Goal: Task Accomplishment & Management: Use online tool/utility

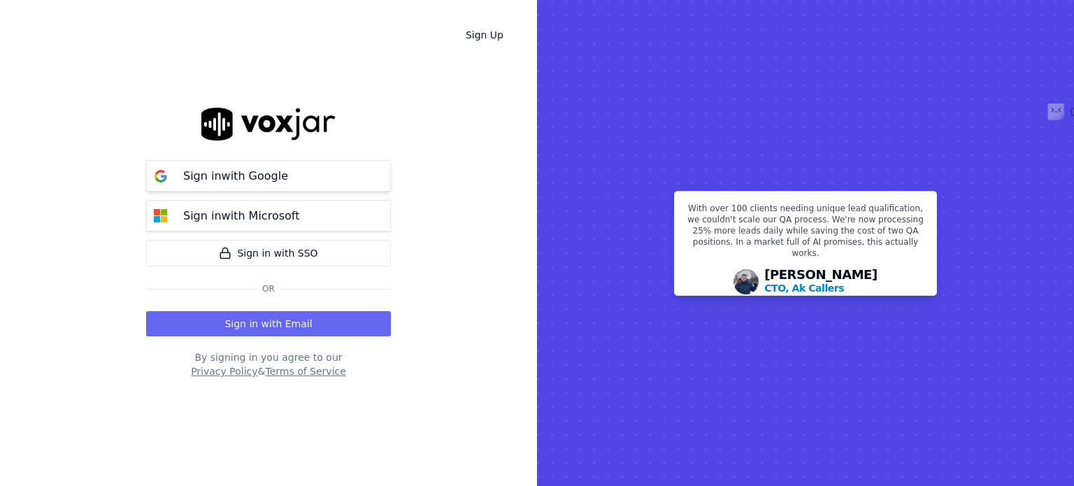
click at [265, 176] on p "Sign in with Google" at bounding box center [235, 176] width 105 height 17
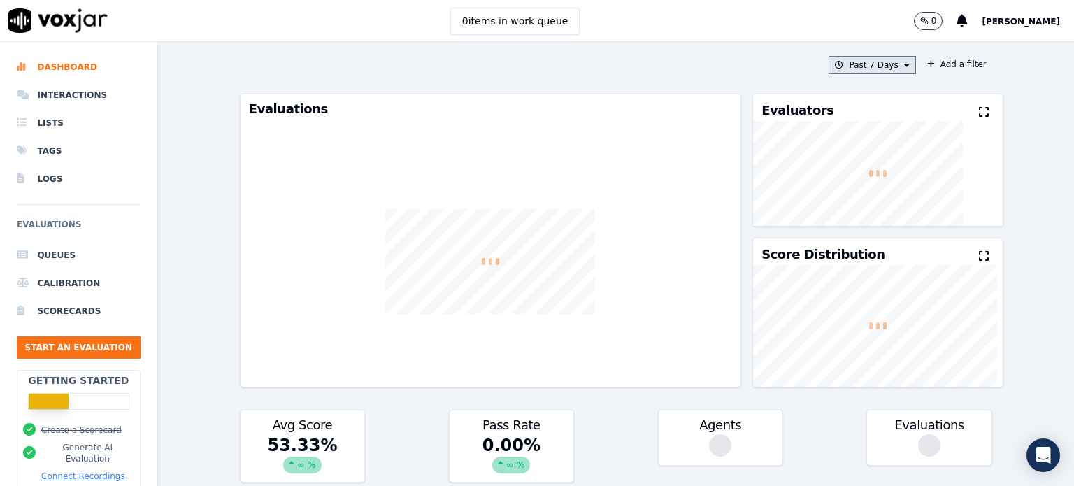
click at [904, 62] on icon at bounding box center [907, 65] width 6 height 8
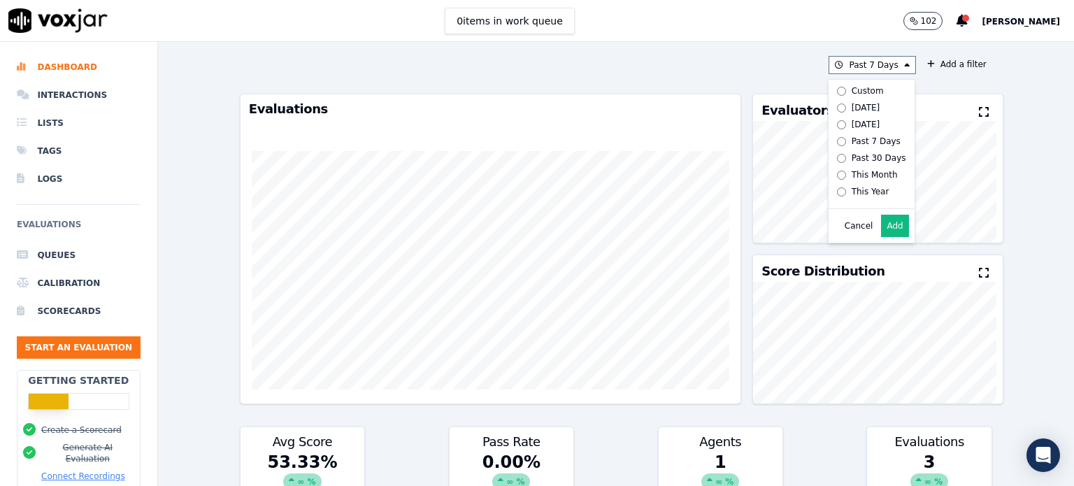
click at [697, 34] on div "0 items in work queue 102 [PERSON_NAME]" at bounding box center [537, 21] width 1074 height 42
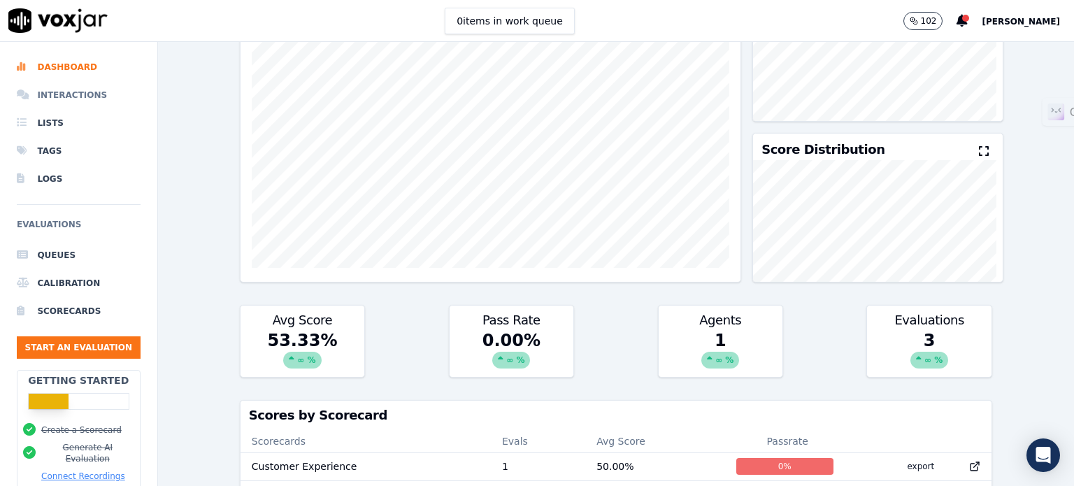
click at [61, 97] on li "Interactions" at bounding box center [79, 95] width 124 height 28
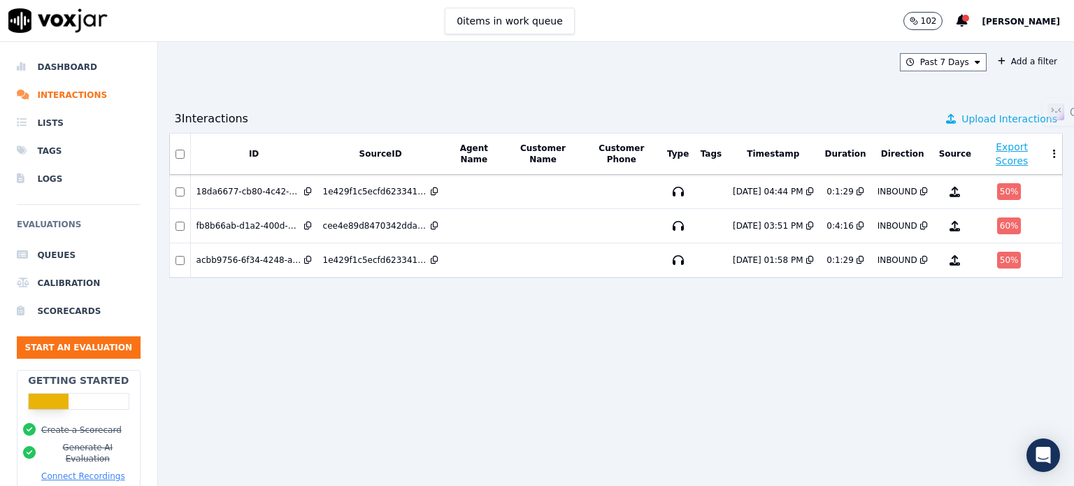
click at [984, 120] on span "Upload Interactions" at bounding box center [1010, 119] width 96 height 14
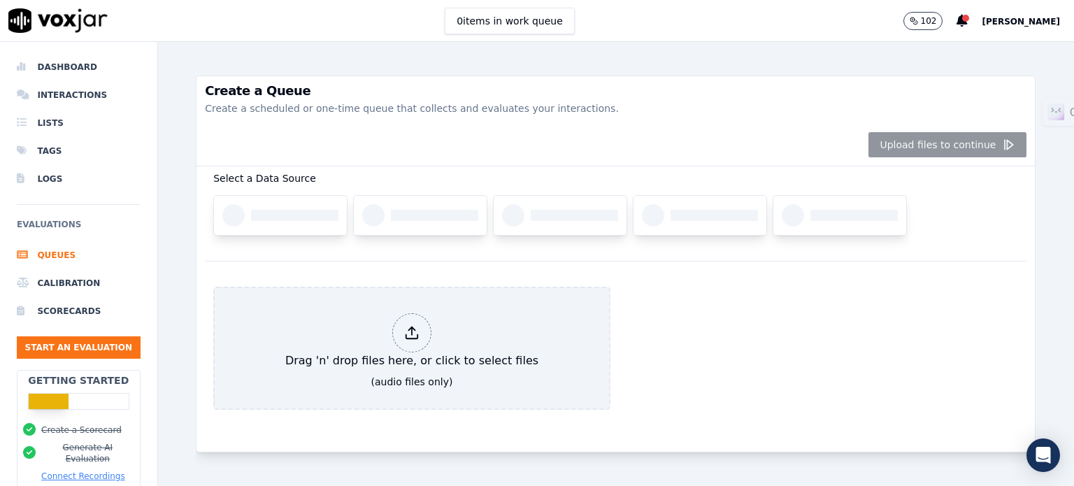
scroll to position [106, 0]
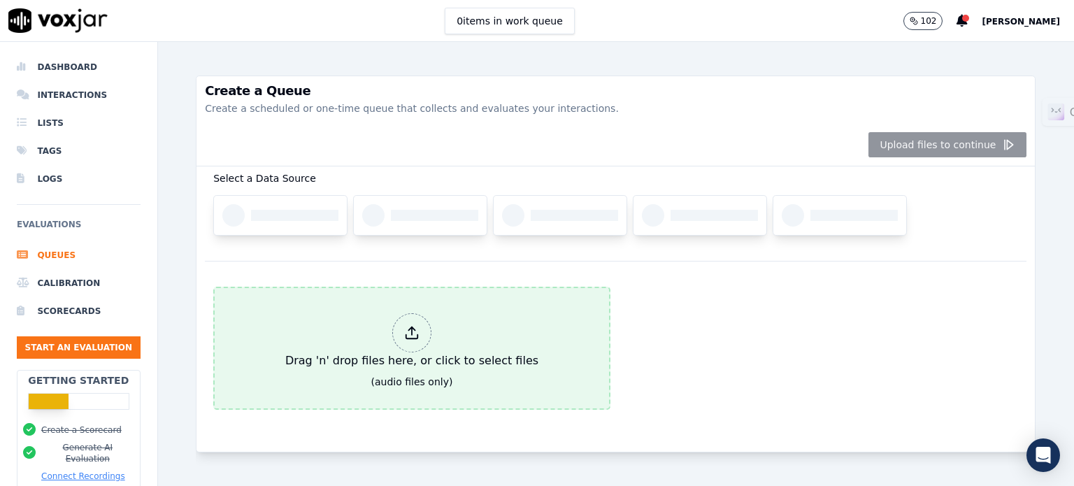
click at [406, 335] on icon at bounding box center [412, 337] width 12 height 4
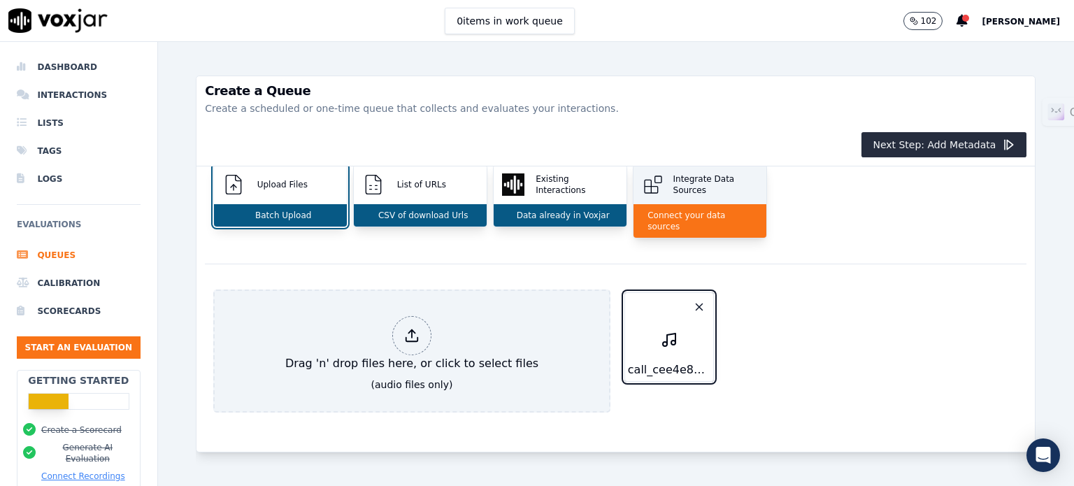
click at [722, 215] on p "Connect your data sources" at bounding box center [700, 221] width 116 height 22
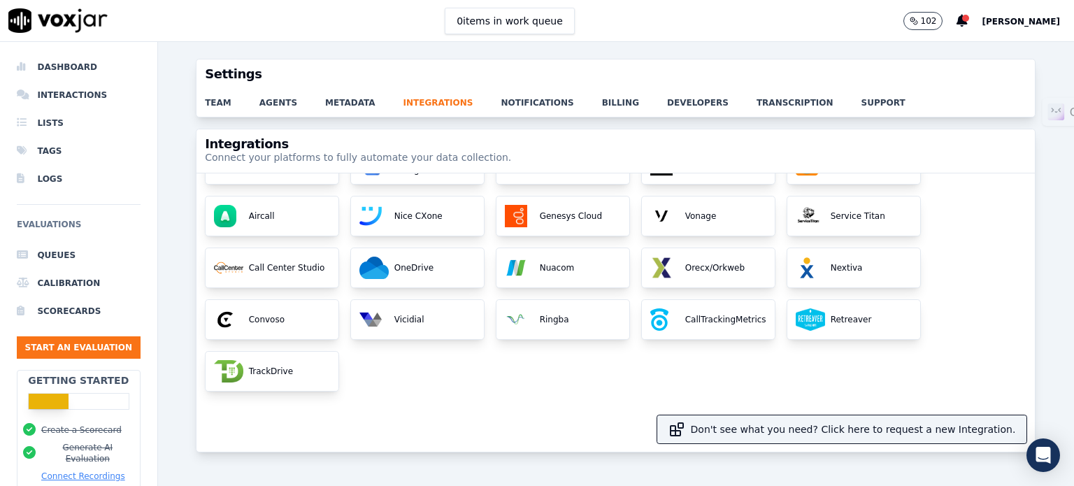
scroll to position [140, 0]
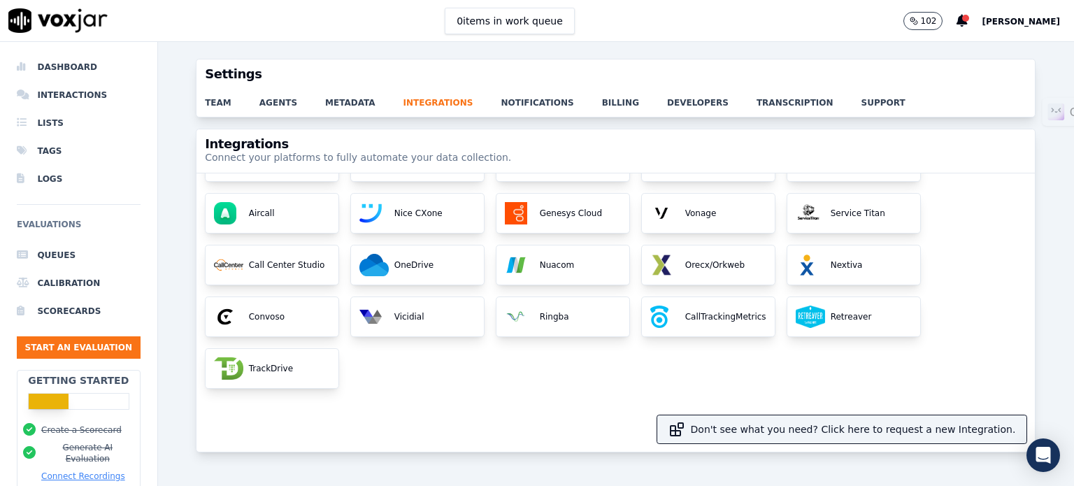
click at [764, 24] on div "0 items in work queue 102 [PERSON_NAME]" at bounding box center [537, 21] width 1074 height 42
click at [757, 101] on link "transcription" at bounding box center [809, 99] width 105 height 20
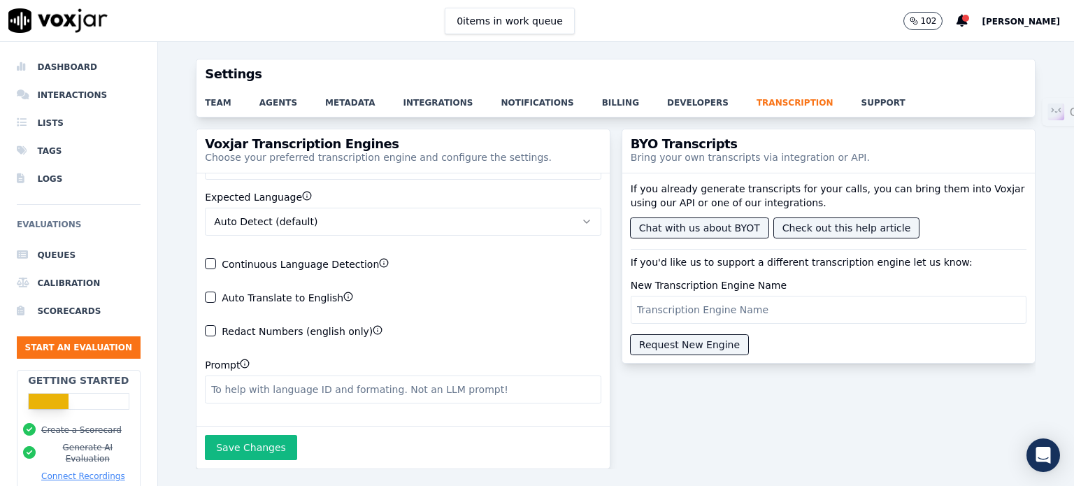
scroll to position [81, 0]
drag, startPoint x: 311, startPoint y: 287, endPoint x: 218, endPoint y: 208, distance: 122.5
click at [218, 208] on div "Transcription Engine Whisper Large V2 (default) Expected Language Auto Detect (…" at bounding box center [403, 299] width 413 height 253
click at [506, 292] on div "Auto Translate to English" at bounding box center [403, 297] width 397 height 11
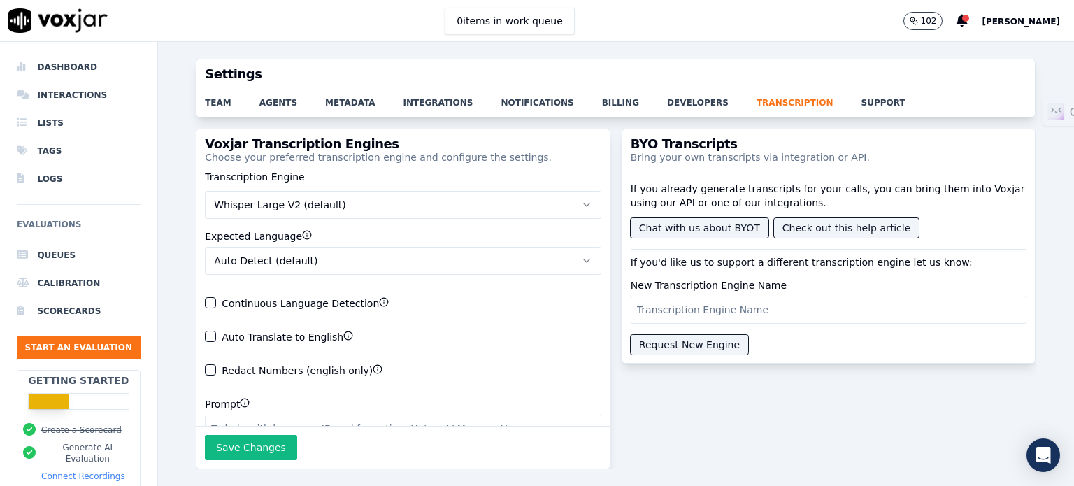
scroll to position [0, 0]
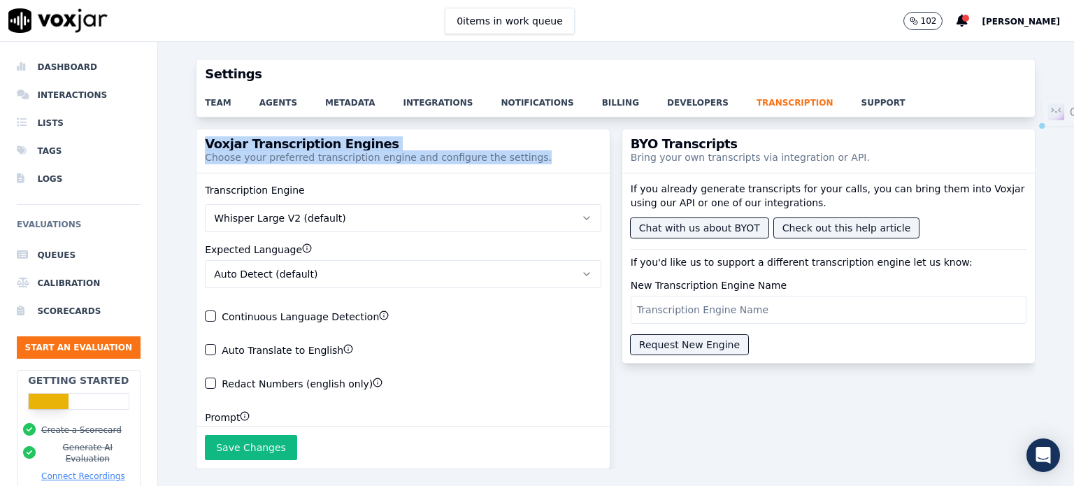
drag, startPoint x: 205, startPoint y: 139, endPoint x: 516, endPoint y: 152, distance: 310.9
click at [516, 152] on div "Voxjar Transcription Engines Choose your preferred transcription engine and con…" at bounding box center [403, 150] width 413 height 43
click at [548, 138] on div "Voxjar Transcription Engines Choose your preferred transcription engine and con…" at bounding box center [403, 150] width 413 height 43
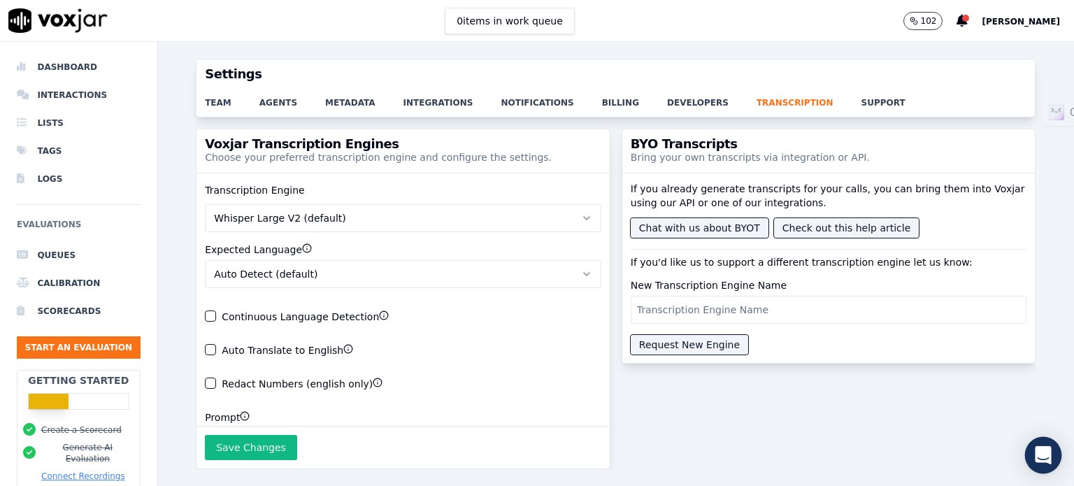
click at [1049, 452] on icon "Open Intercom Messenger" at bounding box center [1043, 455] width 16 height 18
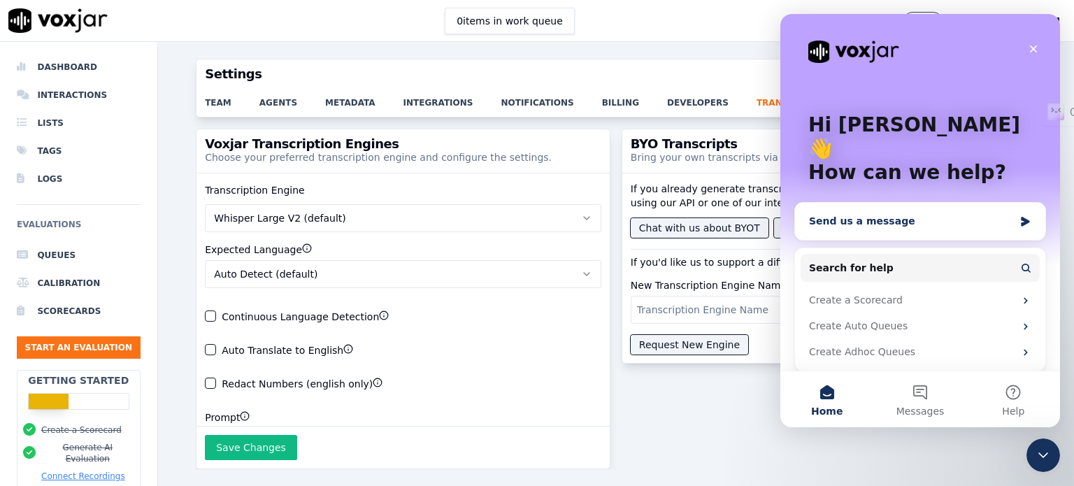
click at [907, 214] on div "Send us a message" at bounding box center [911, 221] width 205 height 15
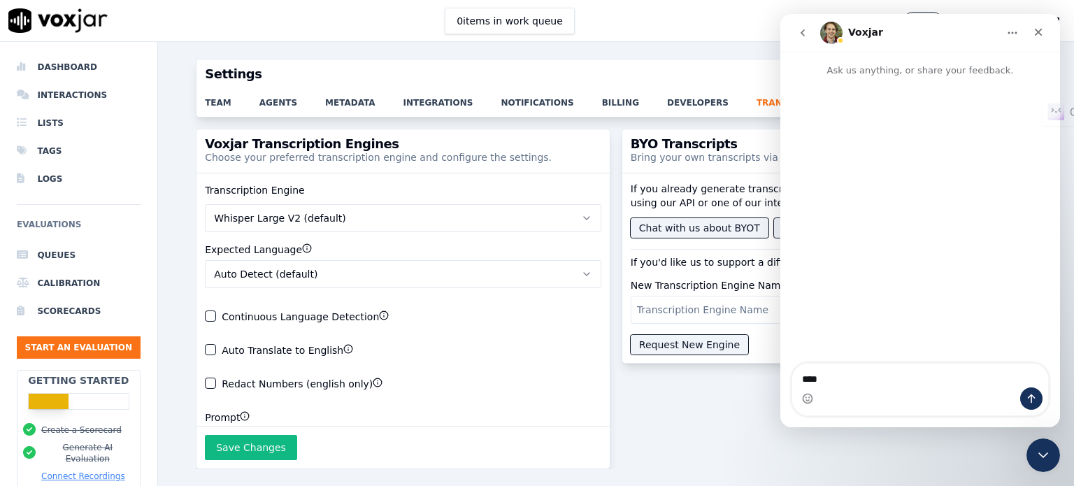
type textarea "*****"
type textarea "***"
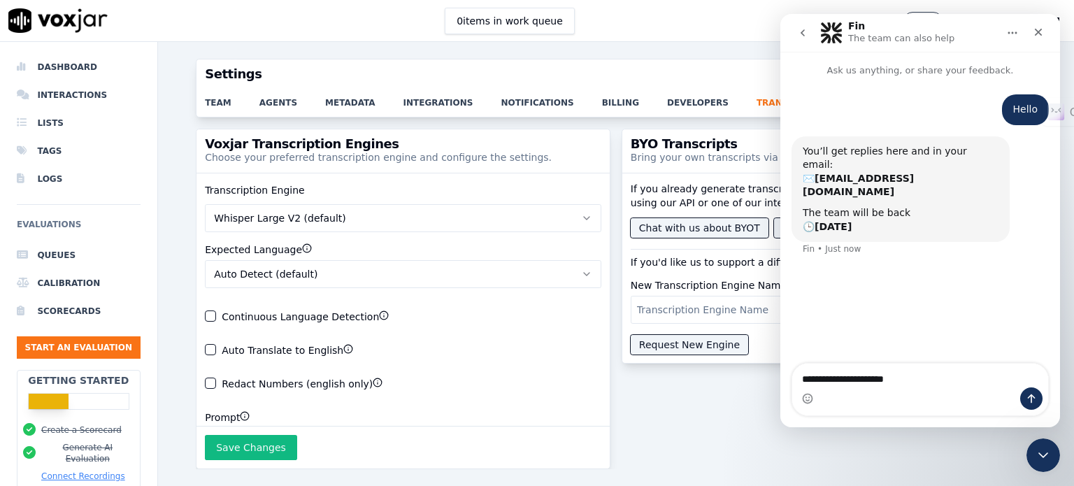
type textarea "**********"
click at [1038, 30] on icon "Close" at bounding box center [1038, 32] width 11 height 11
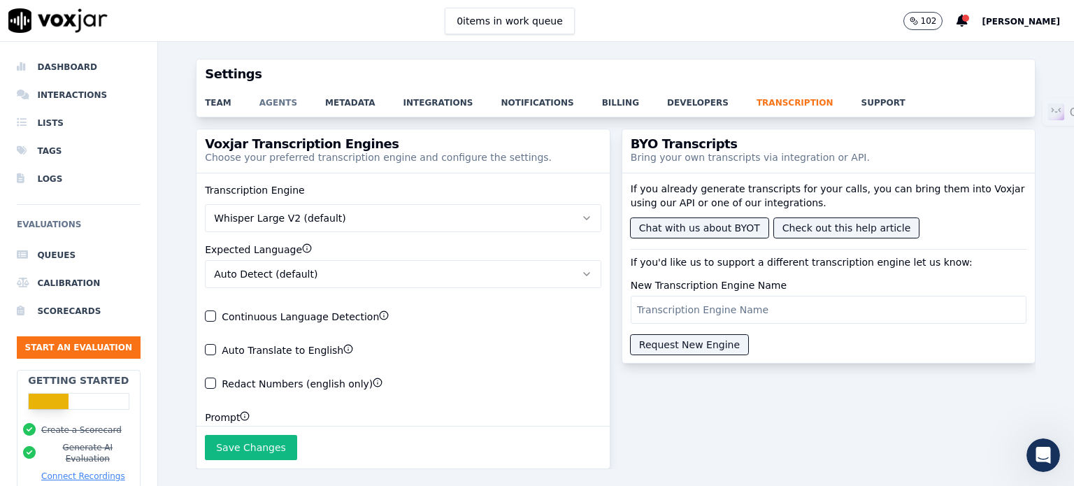
click at [270, 105] on link "agents" at bounding box center [293, 99] width 66 height 20
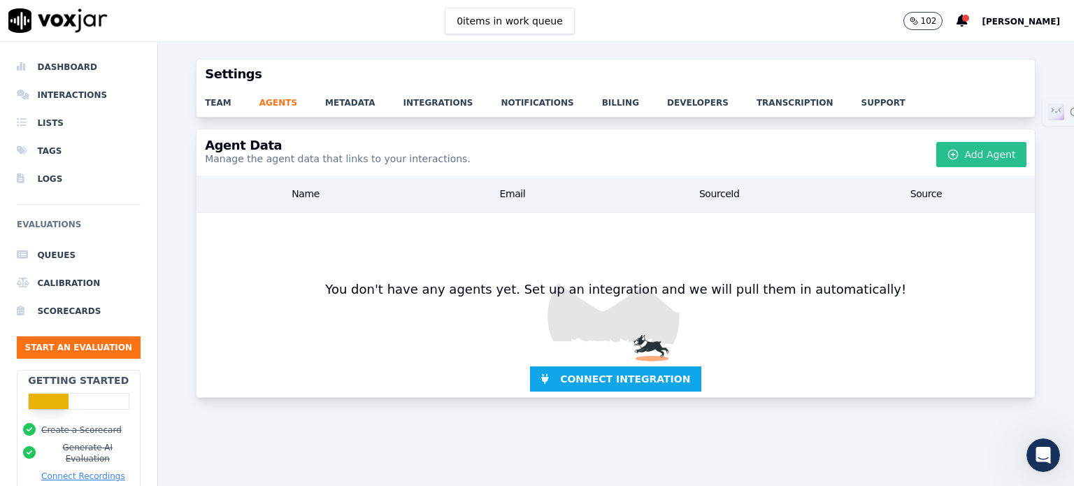
click at [951, 154] on button "Add Agent" at bounding box center [982, 154] width 90 height 25
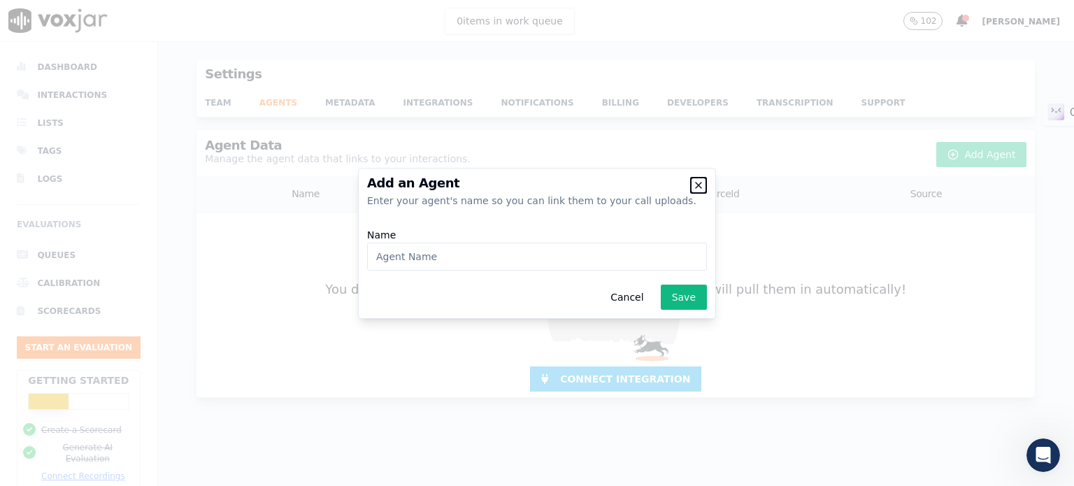
click at [695, 184] on icon "button" at bounding box center [698, 185] width 11 height 11
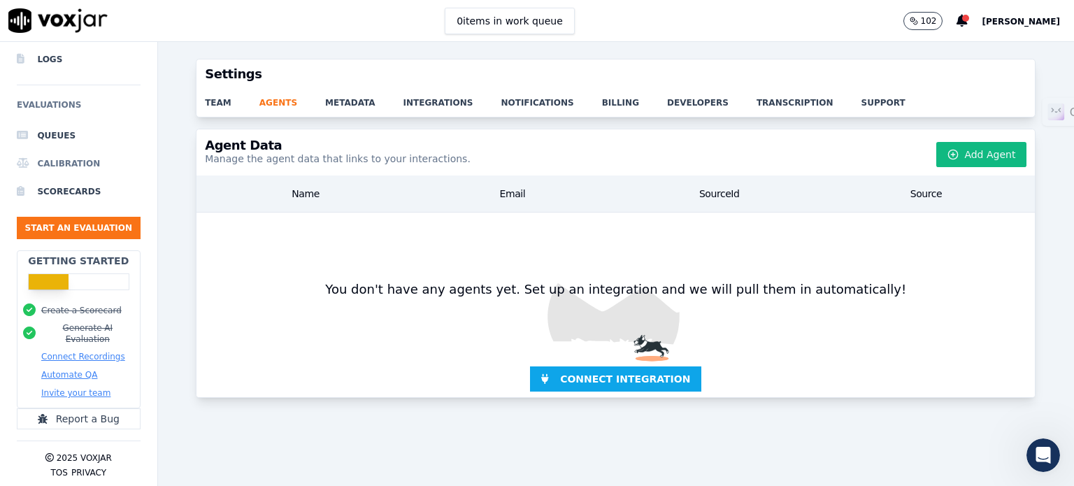
scroll to position [129, 0]
click at [101, 351] on button "Connect Recordings" at bounding box center [83, 356] width 84 height 11
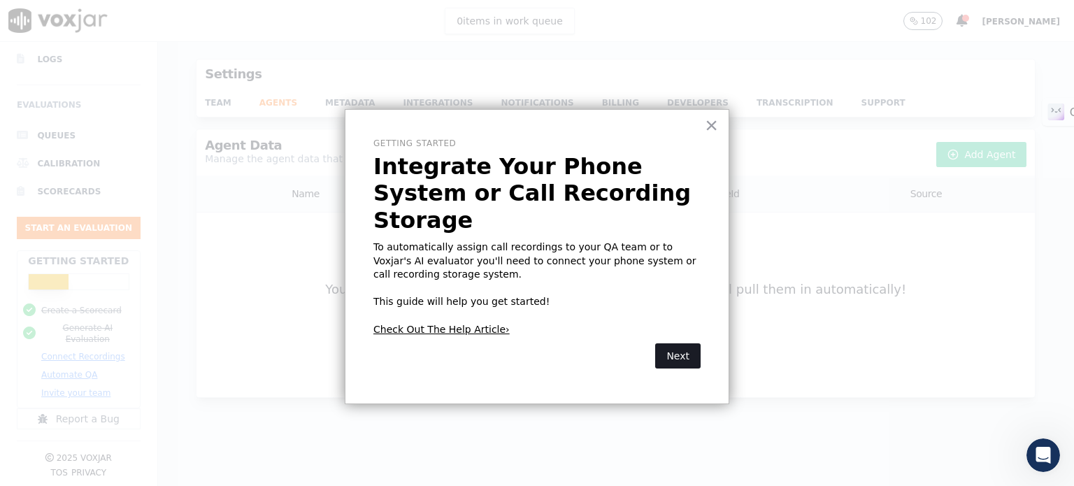
click at [670, 343] on button "Next" at bounding box center [677, 355] width 45 height 25
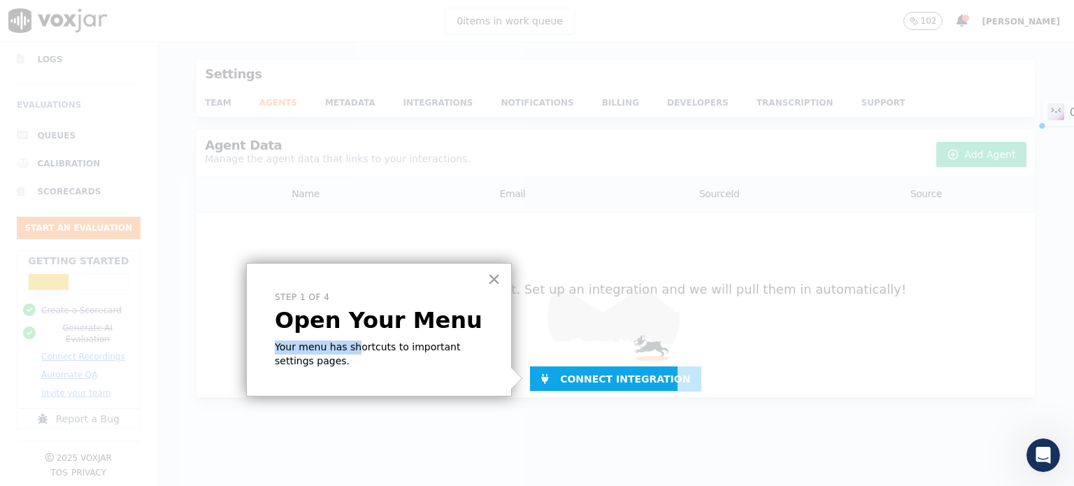
drag, startPoint x: 274, startPoint y: 350, endPoint x: 348, endPoint y: 349, distance: 74.9
click at [348, 349] on div "× Step 1 of 4 Open Your Menu Your menu has shortcuts to important settings page…" at bounding box center [379, 330] width 266 height 134
click at [361, 348] on p "Your menu has shortcuts to important settings pages." at bounding box center [379, 354] width 208 height 27
click at [427, 353] on p "Your menu has shortcuts to important settings pages." at bounding box center [379, 354] width 208 height 27
click at [492, 282] on button "×" at bounding box center [494, 279] width 13 height 22
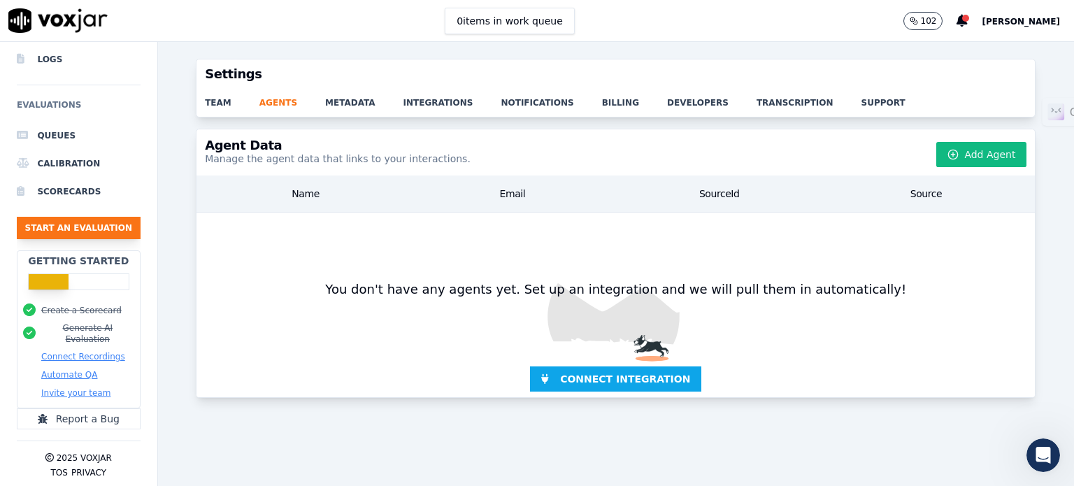
click at [97, 218] on button "Start an Evaluation" at bounding box center [79, 228] width 124 height 22
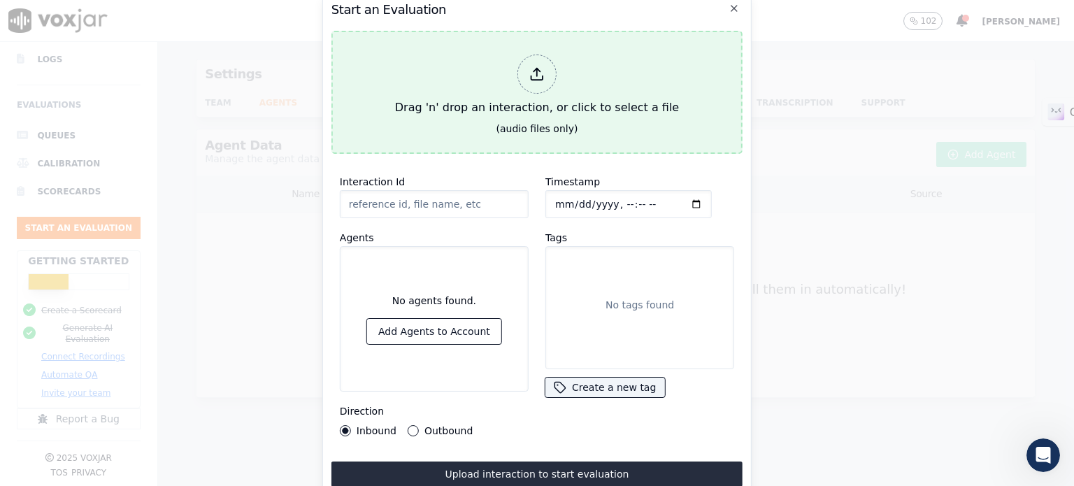
click at [534, 80] on div at bounding box center [537, 74] width 39 height 39
type input "call_cee4e89d8470342dda8e4238312.mp3"
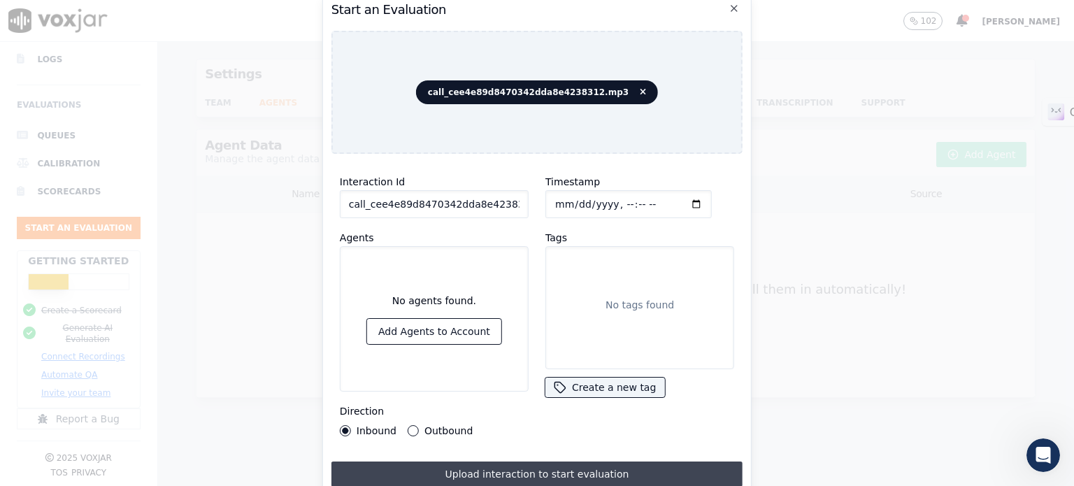
click at [565, 467] on button "Upload interaction to start evaluation" at bounding box center [537, 474] width 411 height 25
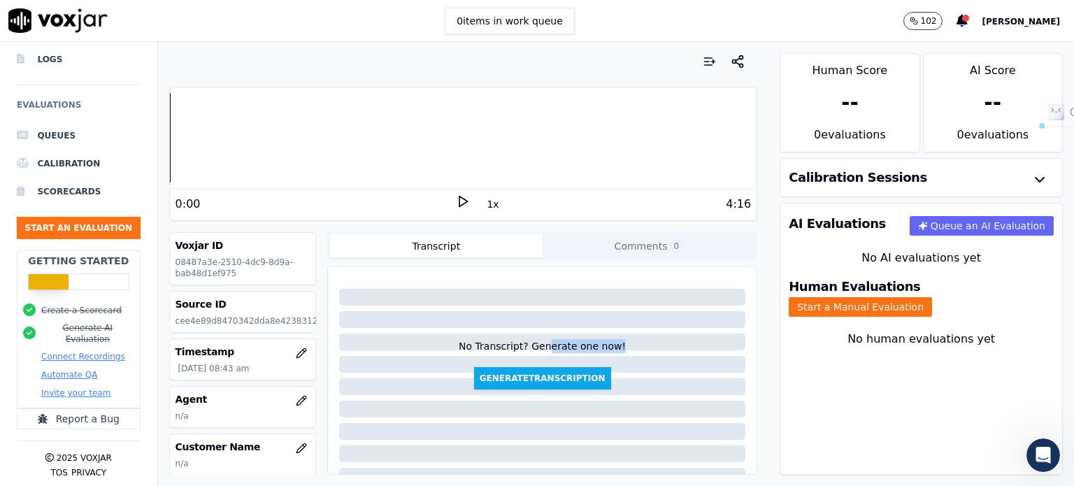
drag, startPoint x: 534, startPoint y: 346, endPoint x: 616, endPoint y: 340, distance: 81.4
click at [616, 340] on div "No Transcript? Generate one now! Generate Transcription" at bounding box center [543, 331] width 418 height 118
click at [623, 339] on div "No Transcript? Generate one now! Generate Transcription" at bounding box center [543, 331] width 418 height 118
click at [1026, 178] on button "button" at bounding box center [1040, 180] width 28 height 28
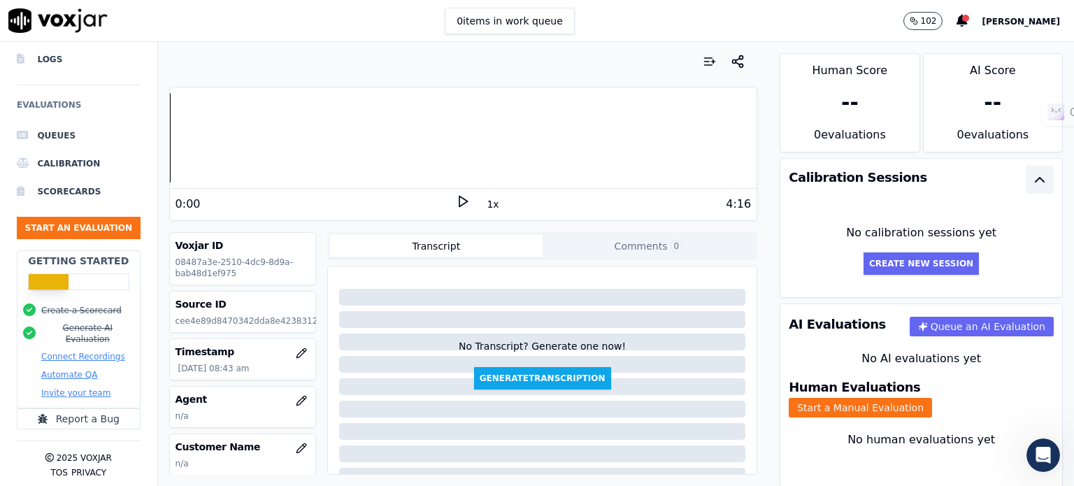
click at [1026, 178] on button "button" at bounding box center [1040, 180] width 28 height 28
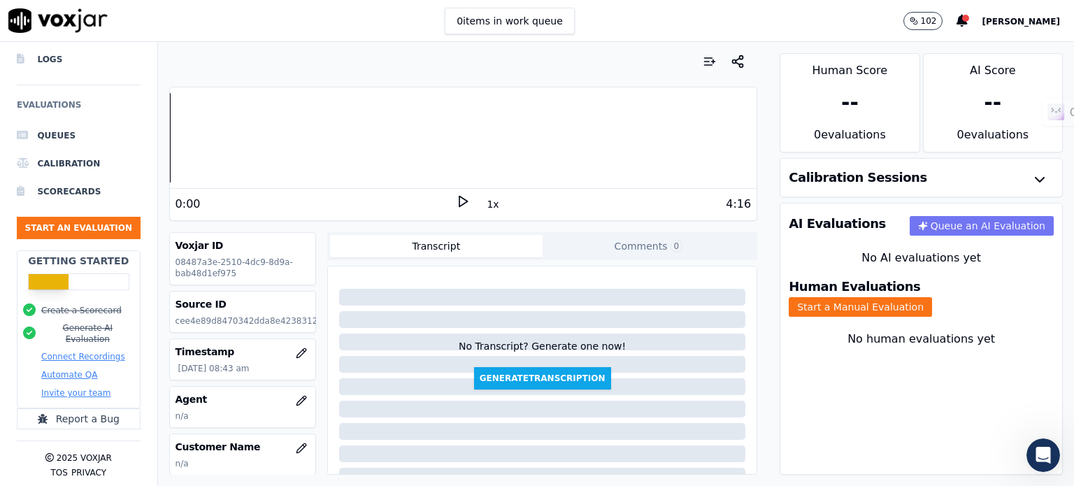
click at [974, 227] on button "Queue an AI Evaluation" at bounding box center [982, 226] width 144 height 20
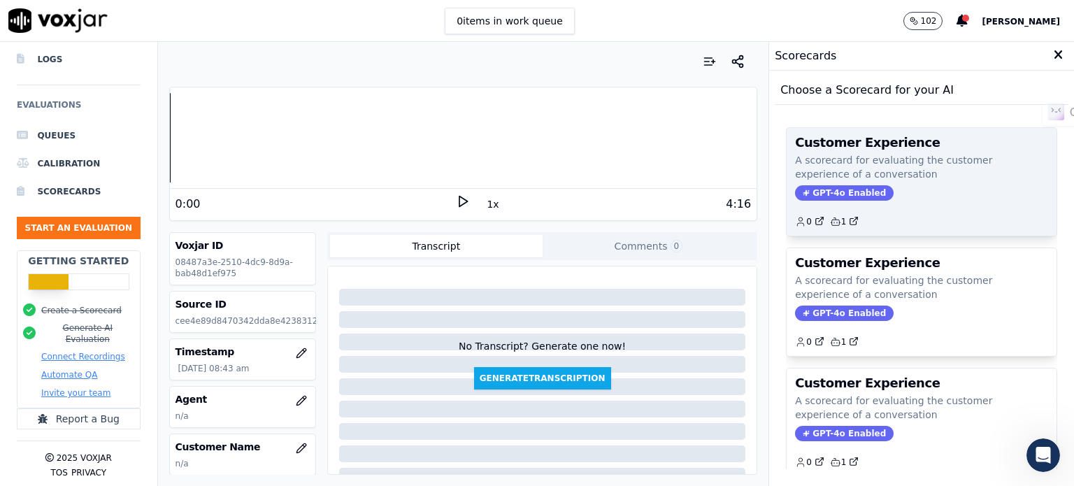
click at [834, 187] on span "GPT-4o Enabled" at bounding box center [844, 192] width 99 height 15
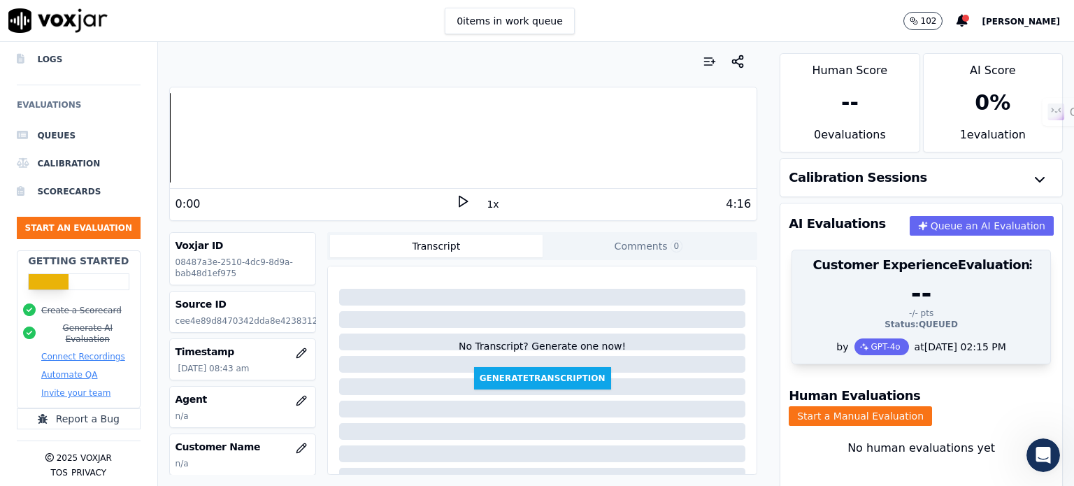
click at [935, 327] on div "Status: QUEUED" at bounding box center [921, 324] width 241 height 11
click at [1025, 260] on icon "button" at bounding box center [1031, 264] width 13 height 13
click at [940, 328] on div "Status: QUEUED" at bounding box center [921, 324] width 241 height 11
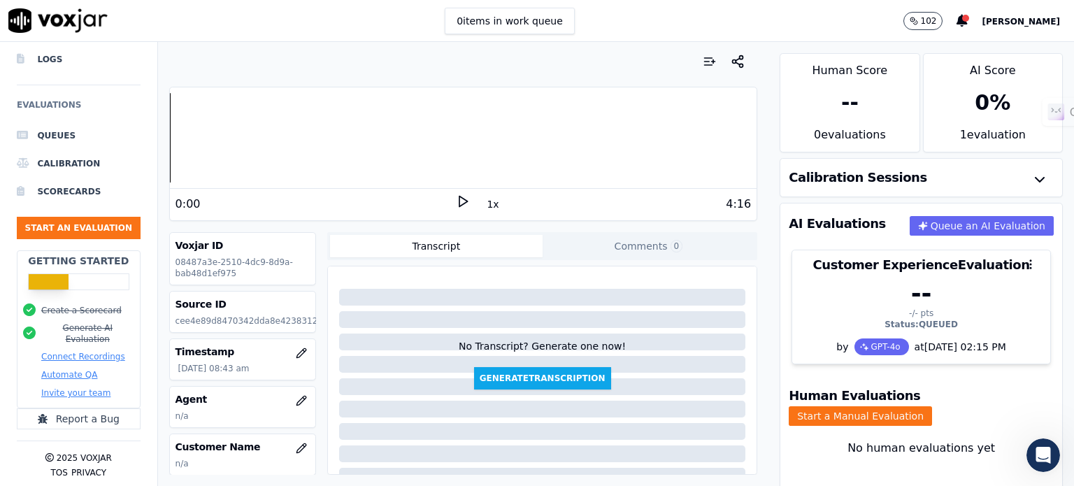
click at [979, 171] on div "Calibration Sessions" at bounding box center [922, 178] width 282 height 38
click at [838, 418] on div "Human Evaluations Start a Manual Evaluation" at bounding box center [922, 407] width 282 height 53
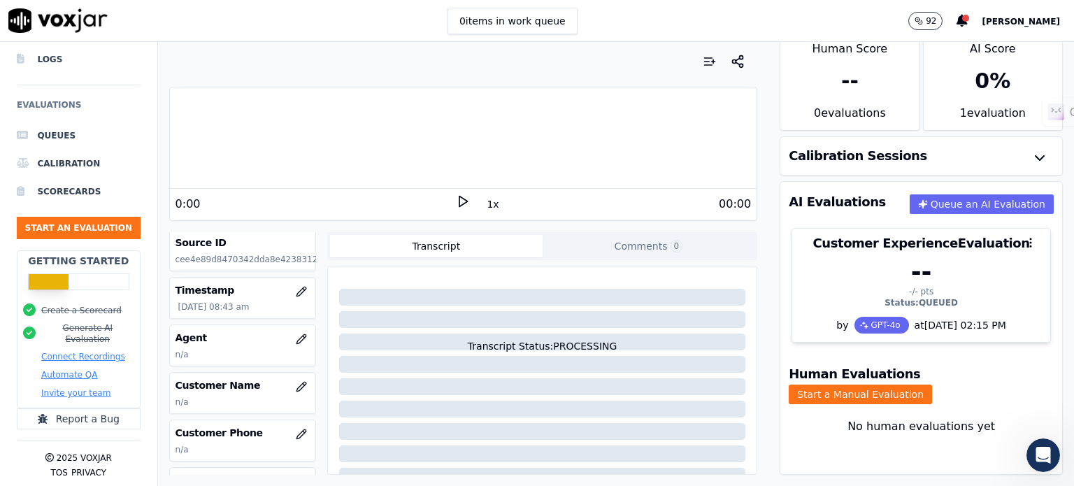
scroll to position [70, 0]
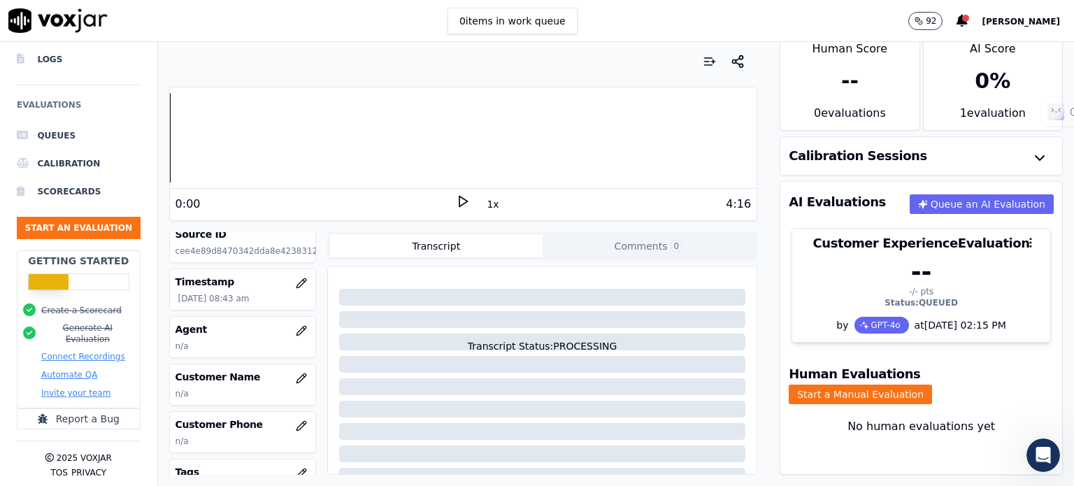
click at [84, 369] on button "Automate QA" at bounding box center [69, 374] width 56 height 11
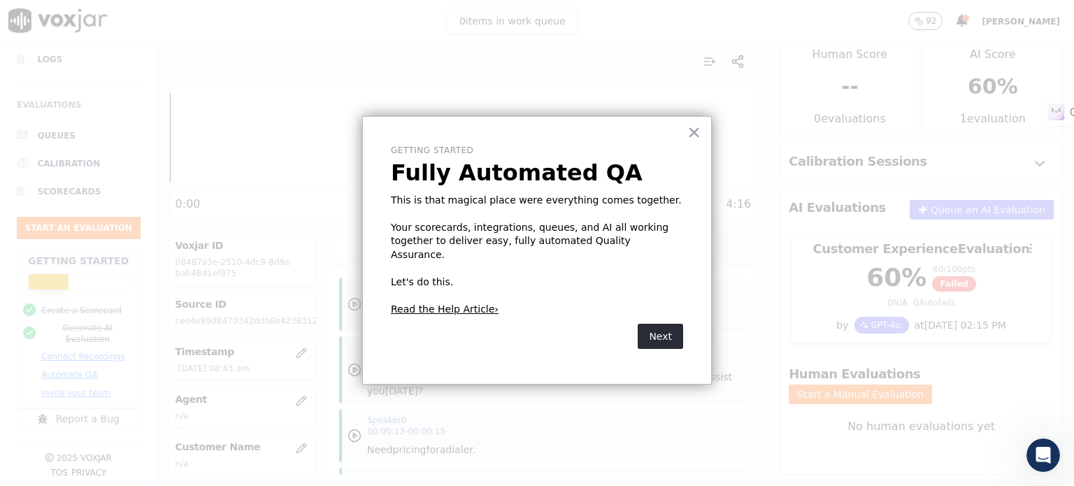
scroll to position [34, 0]
click at [666, 324] on button "Next" at bounding box center [660, 336] width 45 height 25
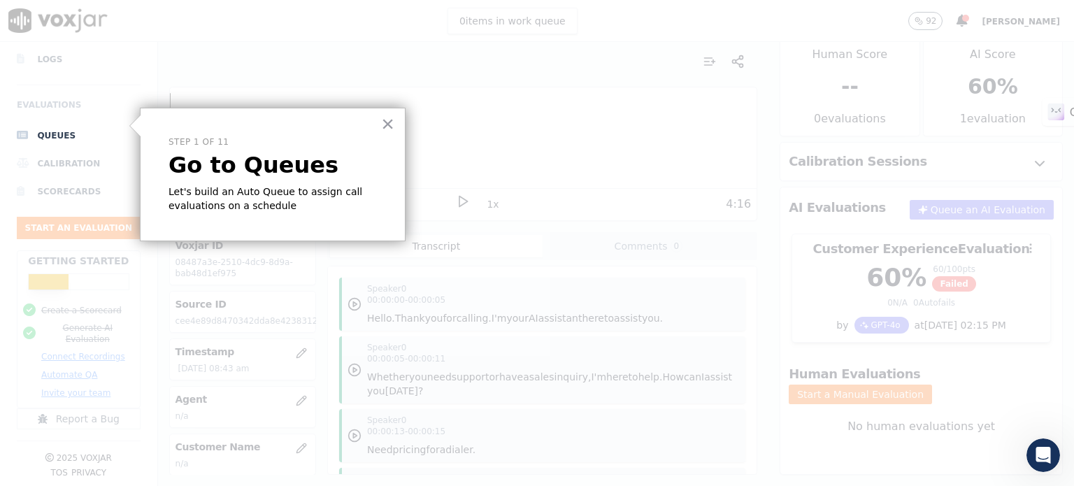
click at [311, 201] on p "Let's build an Auto Queue to assign call evaluations on a schedule" at bounding box center [273, 198] width 208 height 27
click at [388, 120] on button "×" at bounding box center [387, 124] width 13 height 22
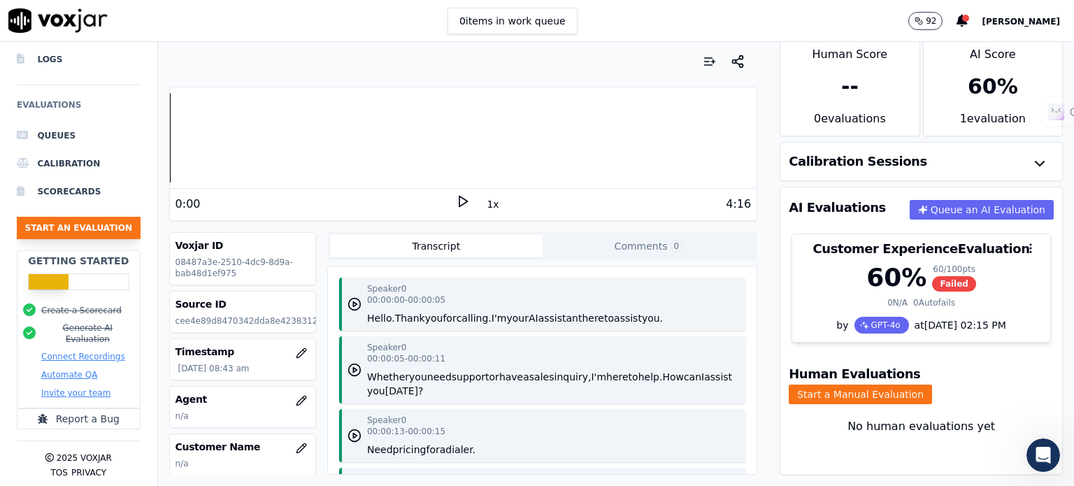
click at [87, 217] on button "Start an Evaluation" at bounding box center [79, 228] width 124 height 22
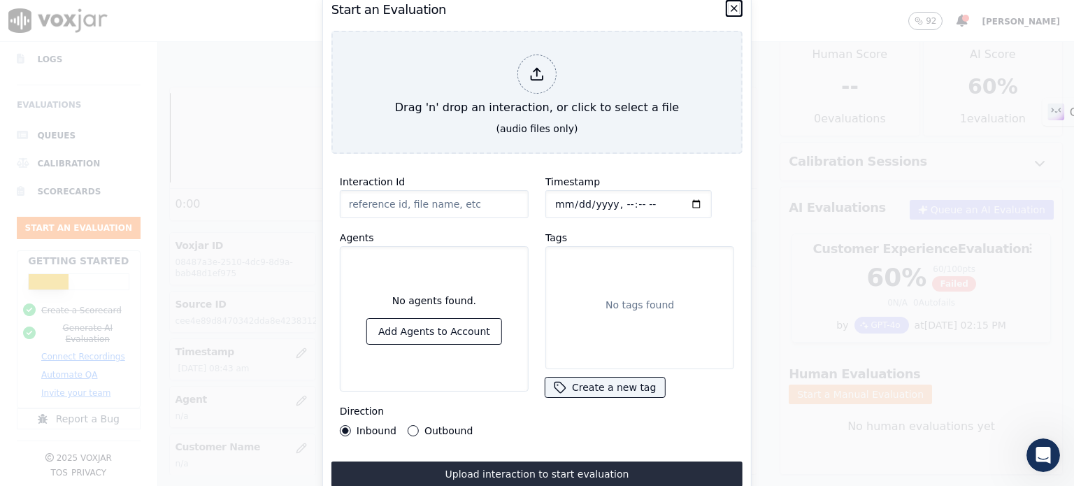
click at [736, 6] on icon "button" at bounding box center [735, 9] width 6 height 6
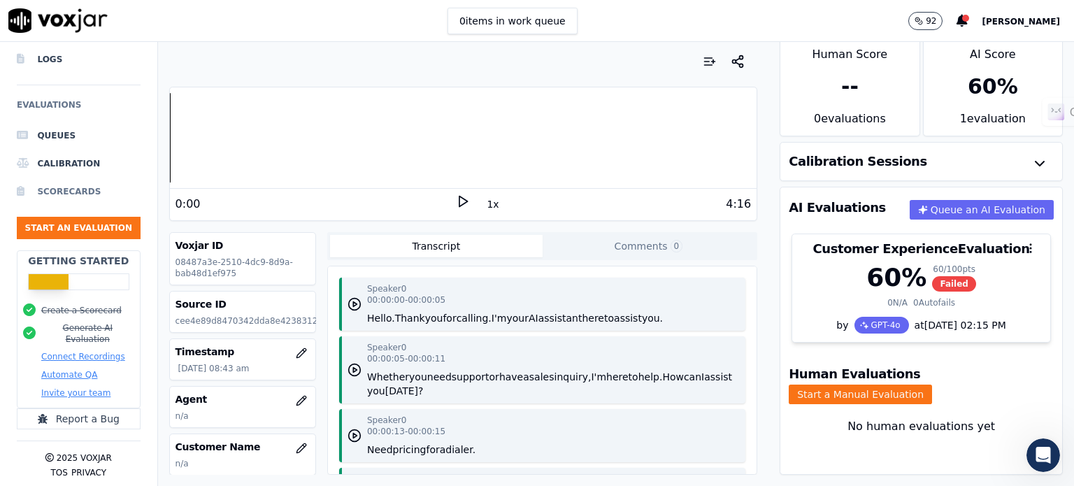
click at [80, 181] on li "Scorecards" at bounding box center [79, 192] width 124 height 28
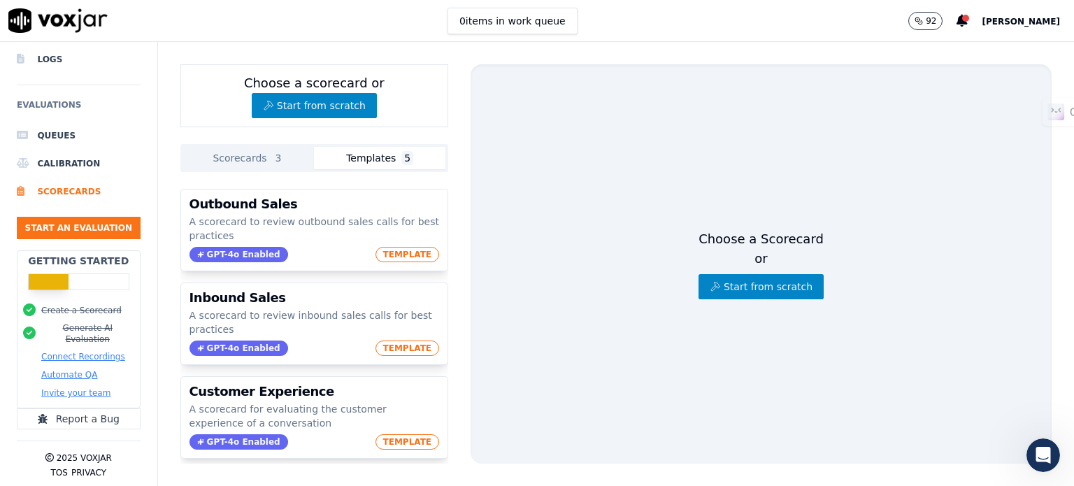
click at [386, 154] on button "Templates 5" at bounding box center [380, 158] width 132 height 22
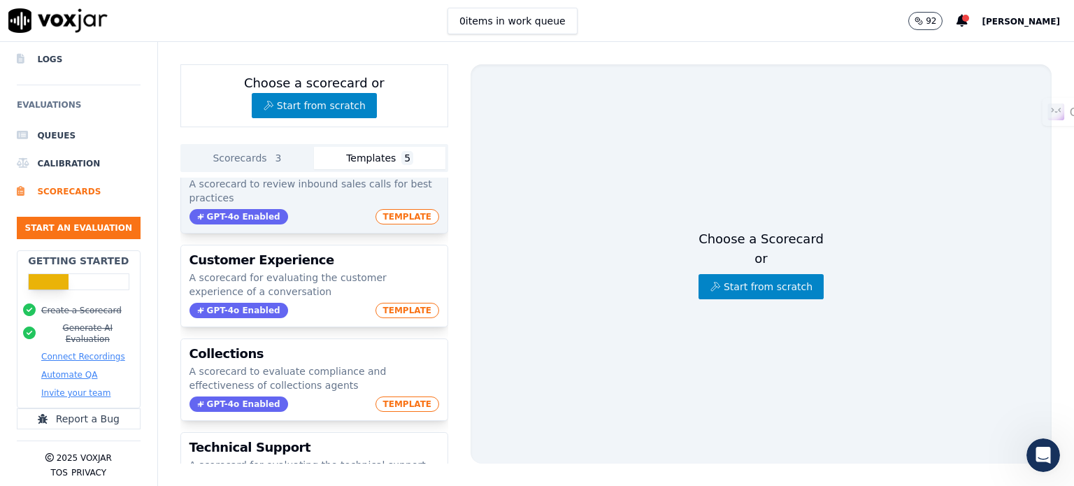
scroll to position [140, 0]
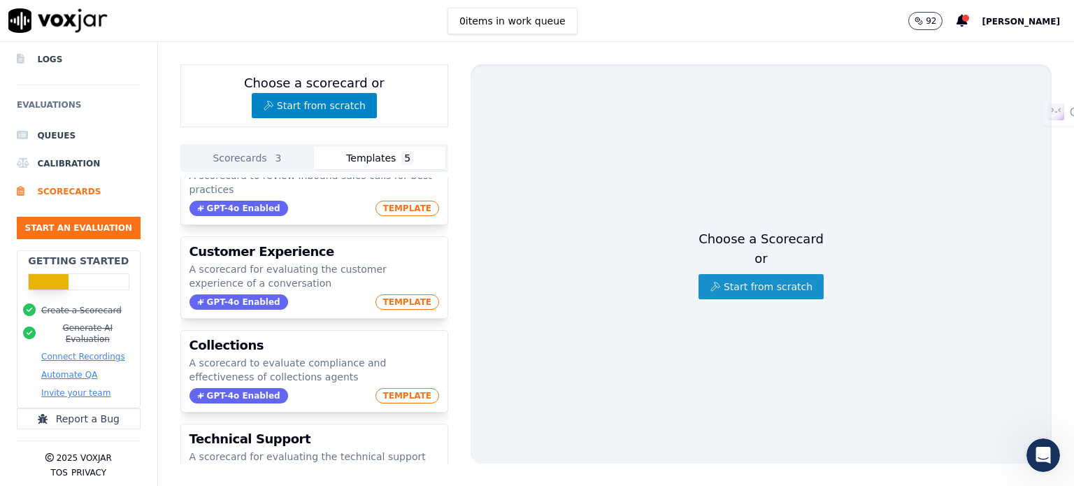
click at [733, 282] on button "Start from scratch" at bounding box center [761, 286] width 125 height 25
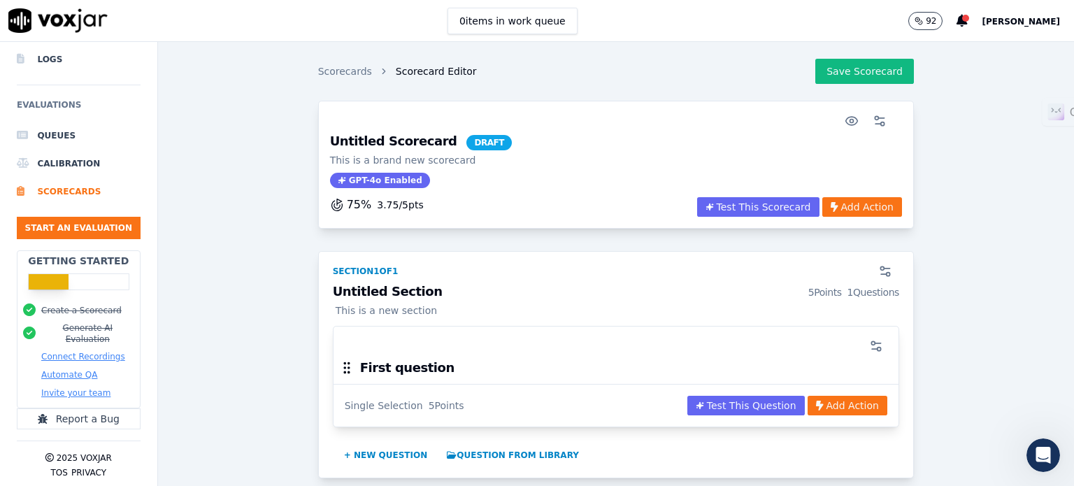
click at [386, 140] on h3 "Untitled Scorecard DRAFT" at bounding box center [421, 142] width 182 height 15
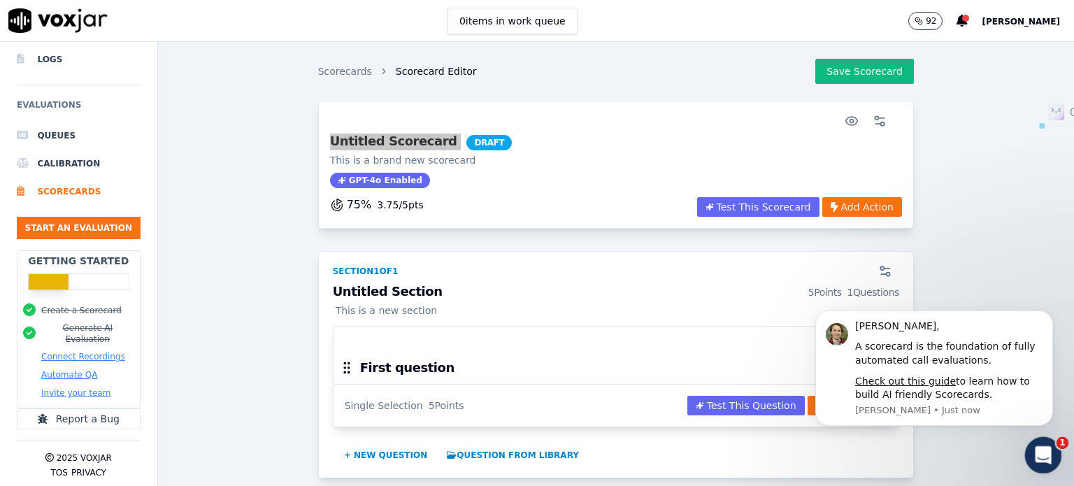
click at [1037, 452] on icon "Open Intercom Messenger" at bounding box center [1041, 453] width 23 height 23
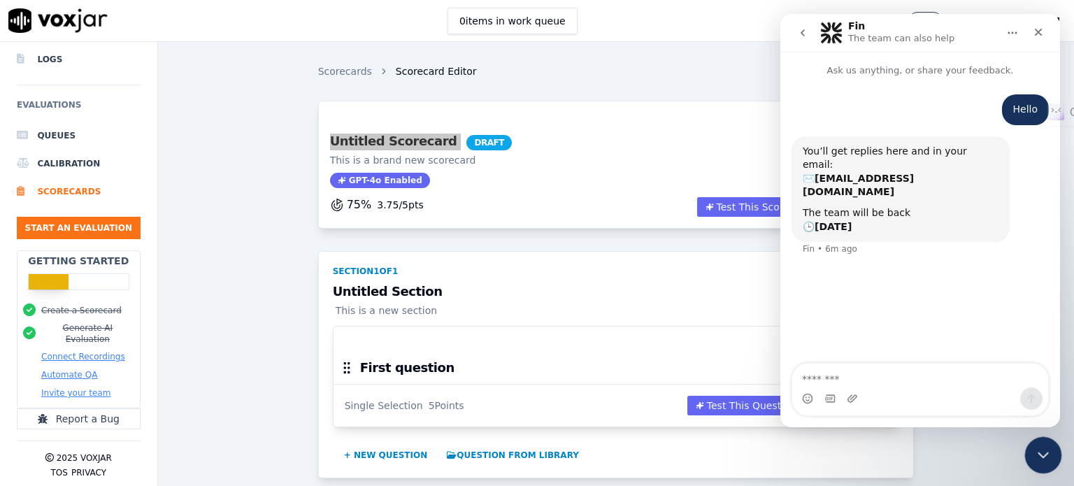
click at [1035, 458] on icon "Close Intercom Messenger" at bounding box center [1041, 453] width 17 height 17
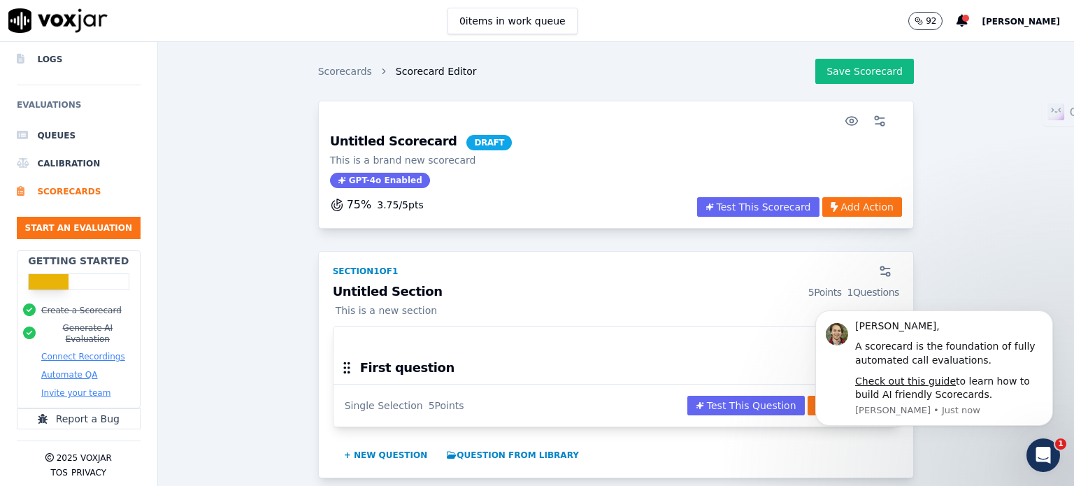
click at [971, 221] on div "Untitled Scorecard DRAFT This is a brand new scorecard GPT-4o Enabled 75 % 3.75…" at bounding box center [616, 330] width 894 height 459
click at [1025, 456] on div "Open Intercom Messenger" at bounding box center [1041, 453] width 46 height 46
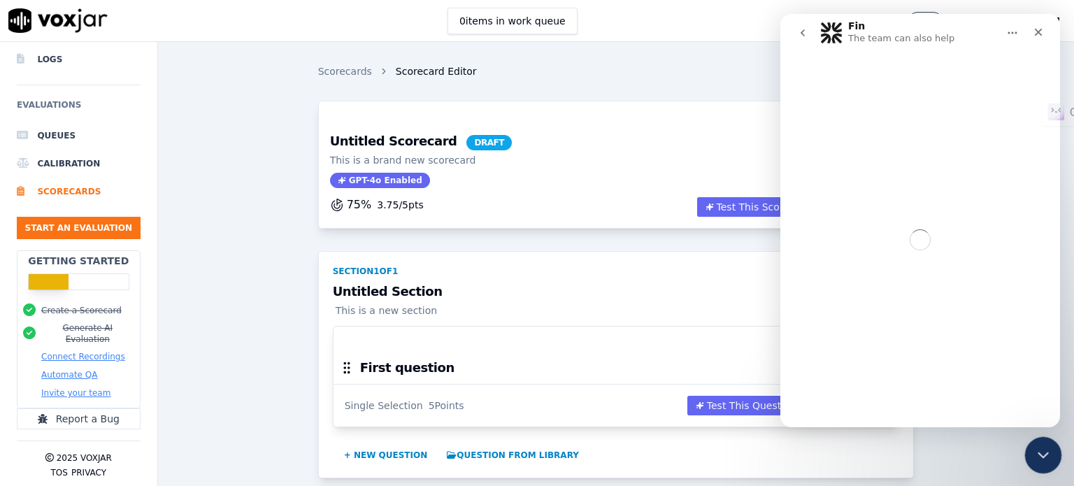
click at [1025, 457] on div "Close Intercom Messenger" at bounding box center [1042, 453] width 34 height 34
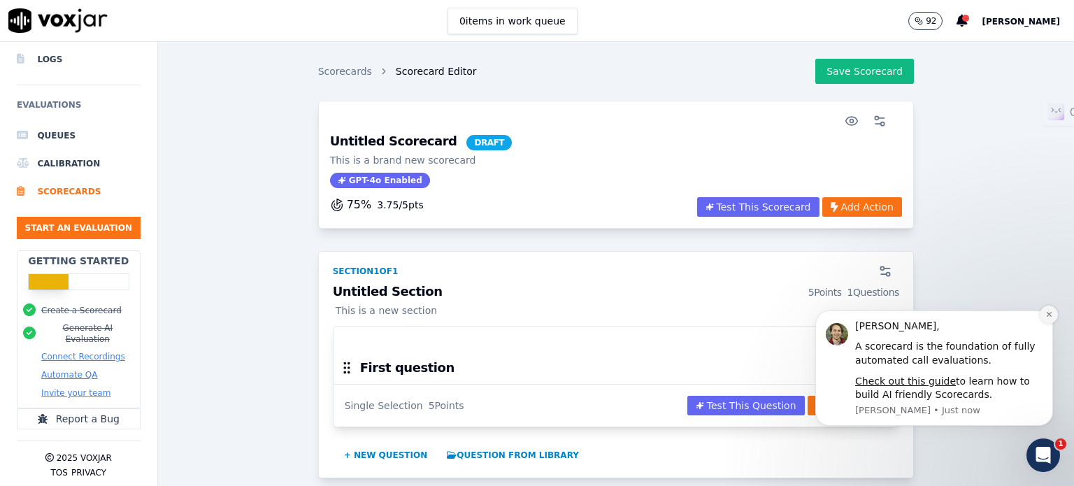
click at [1048, 315] on icon "Dismiss notification" at bounding box center [1050, 315] width 8 height 8
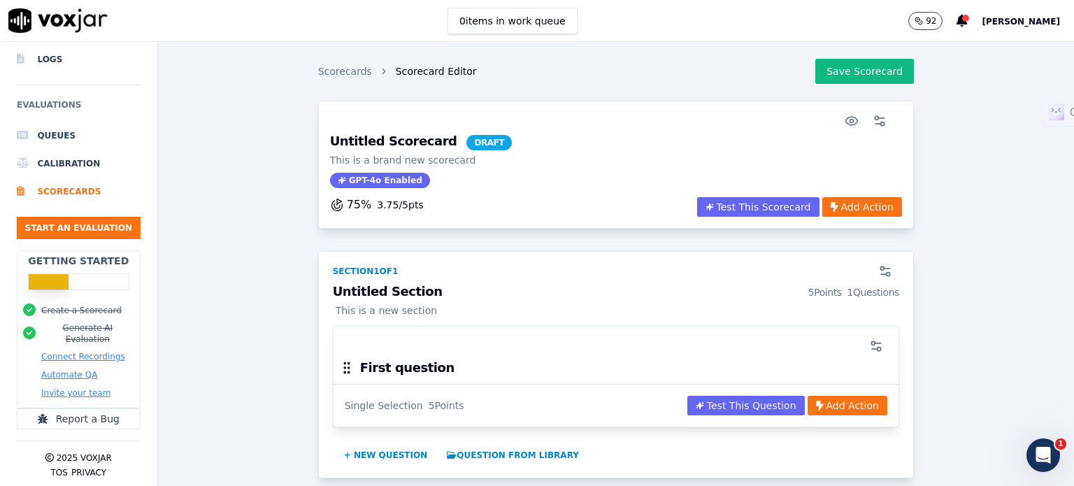
click at [399, 145] on h3 "Untitled Scorecard DRAFT" at bounding box center [421, 142] width 182 height 15
click at [873, 116] on icon "button" at bounding box center [880, 121] width 14 height 14
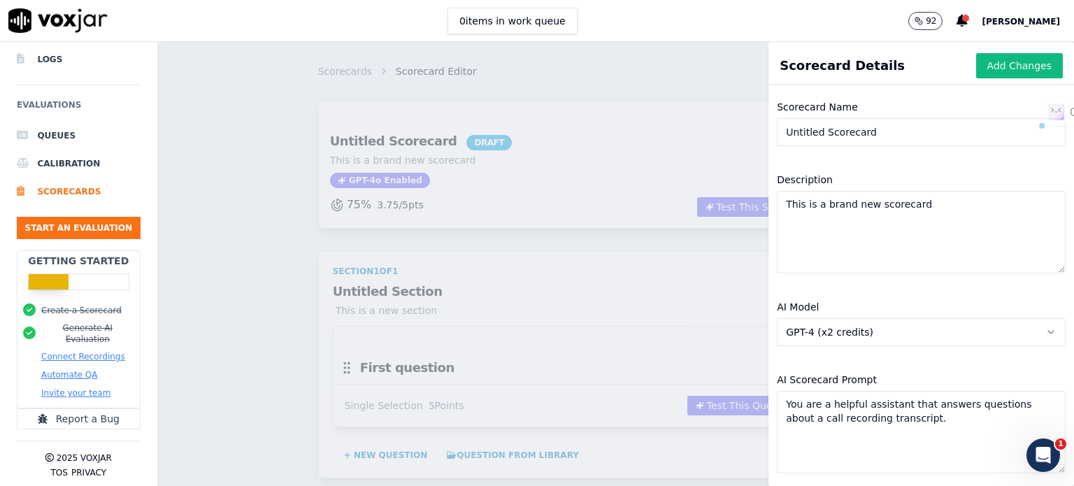
drag, startPoint x: 876, startPoint y: 132, endPoint x: 693, endPoint y: 131, distance: 182.6
click at [693, 131] on div "Scorecard Details Add Changes Scorecard Name Untitled Scorecard Description Thi…" at bounding box center [616, 264] width 916 height 444
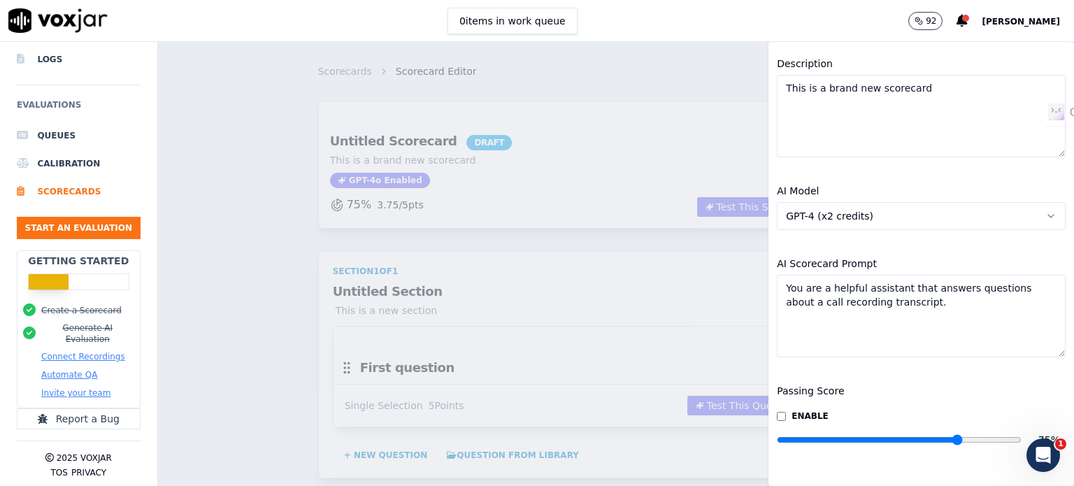
scroll to position [140, 0]
type input "Customer Support"
click at [892, 202] on button "GPT-4 (x2 credits)" at bounding box center [921, 216] width 289 height 28
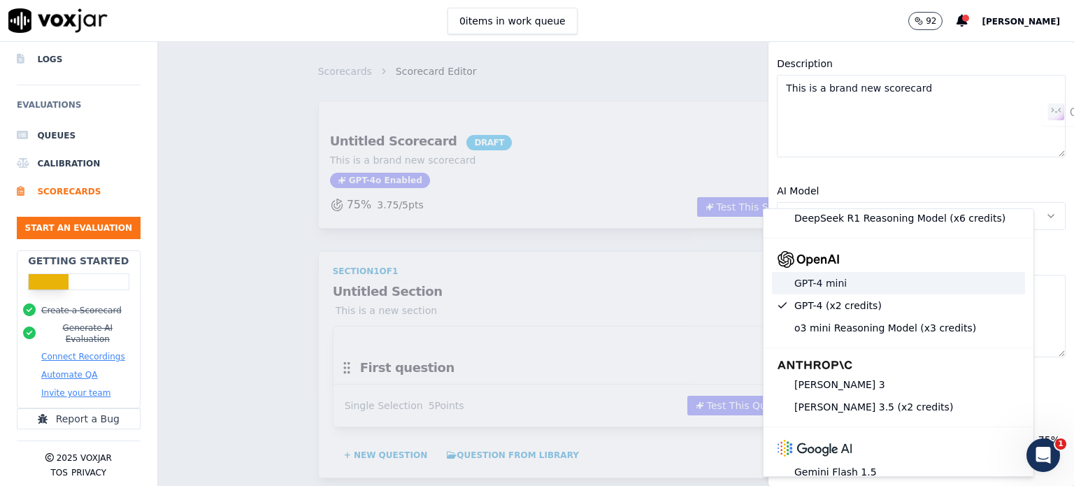
click at [862, 281] on div "GPT-4 mini" at bounding box center [898, 283] width 253 height 22
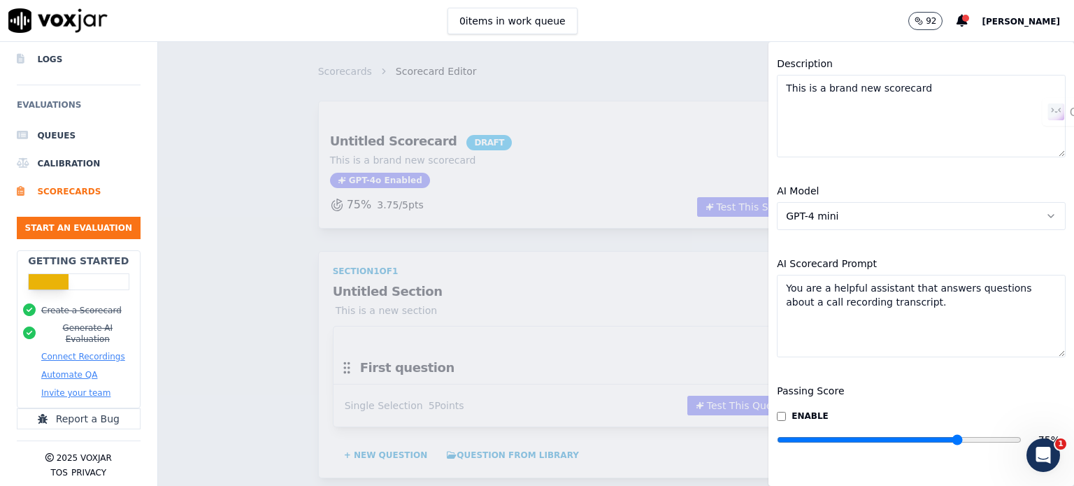
scroll to position [147, 0]
click at [869, 284] on textarea "You are a helpful assistant that answers questions about a call recording trans…" at bounding box center [921, 316] width 289 height 83
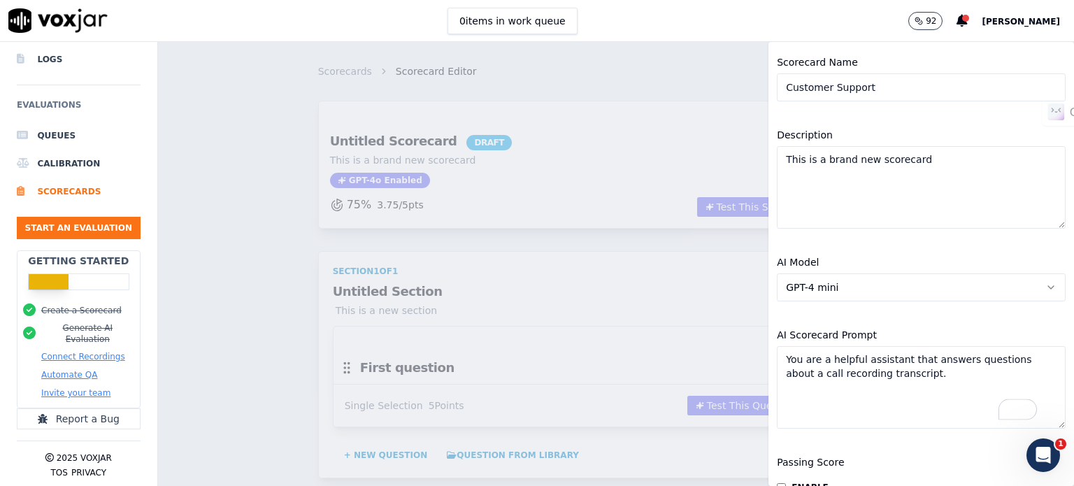
scroll to position [0, 0]
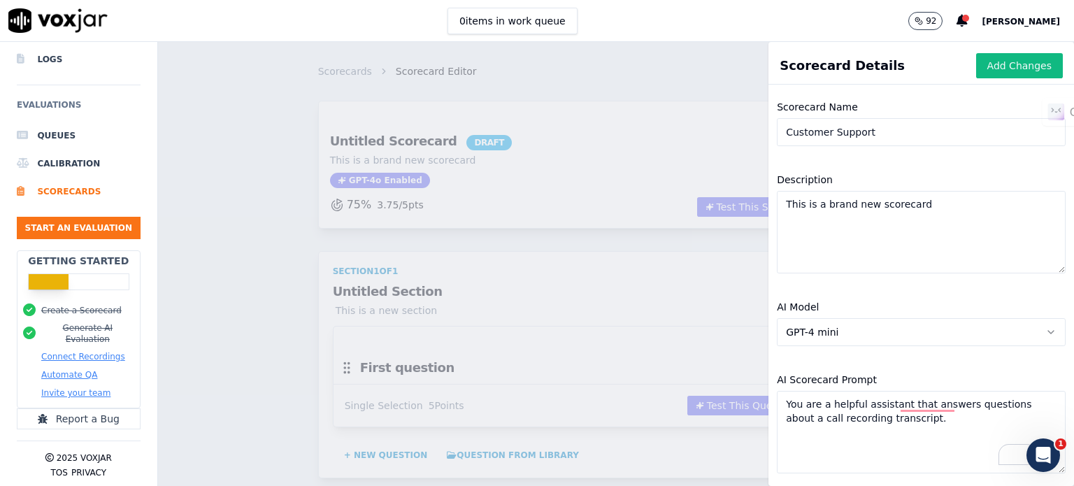
click at [918, 79] on div "Scorecard Details Add Changes" at bounding box center [922, 68] width 306 height 31
click at [988, 71] on button "Add Changes" at bounding box center [1020, 65] width 87 height 25
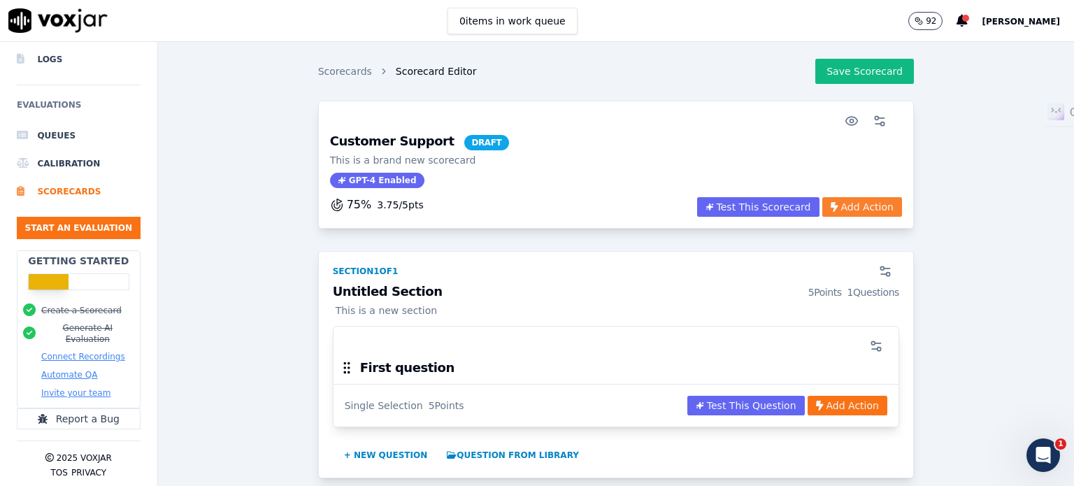
click at [845, 206] on button "Add Action" at bounding box center [863, 207] width 80 height 20
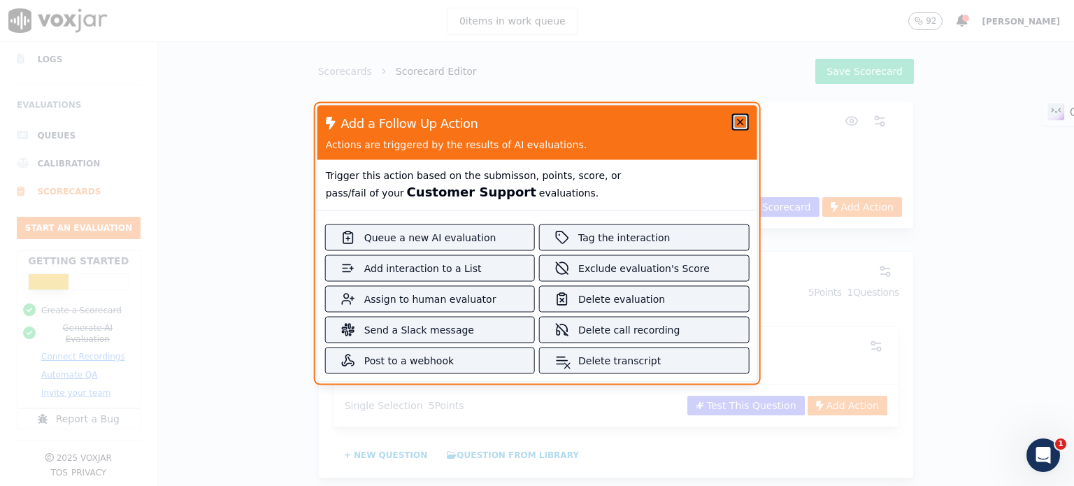
click at [737, 120] on icon "button" at bounding box center [740, 122] width 6 height 6
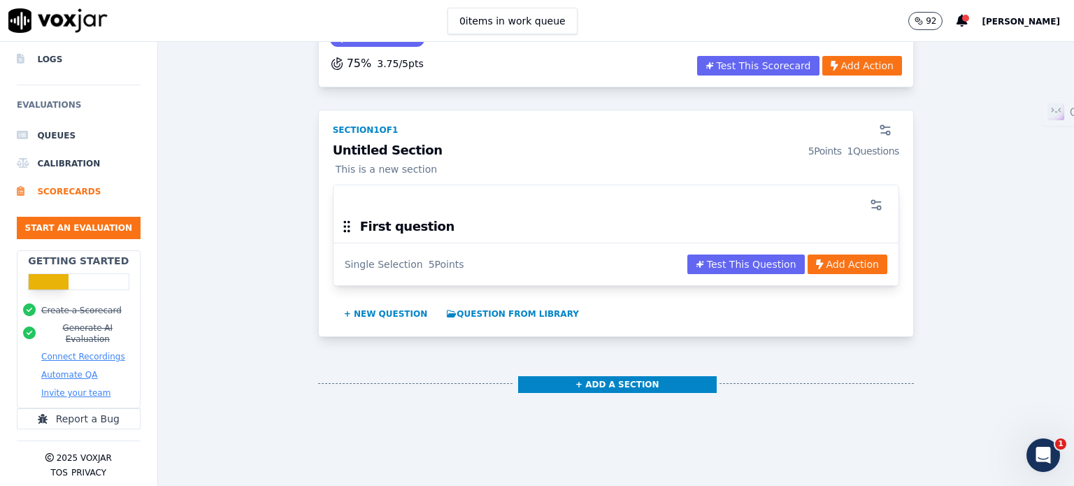
scroll to position [140, 0]
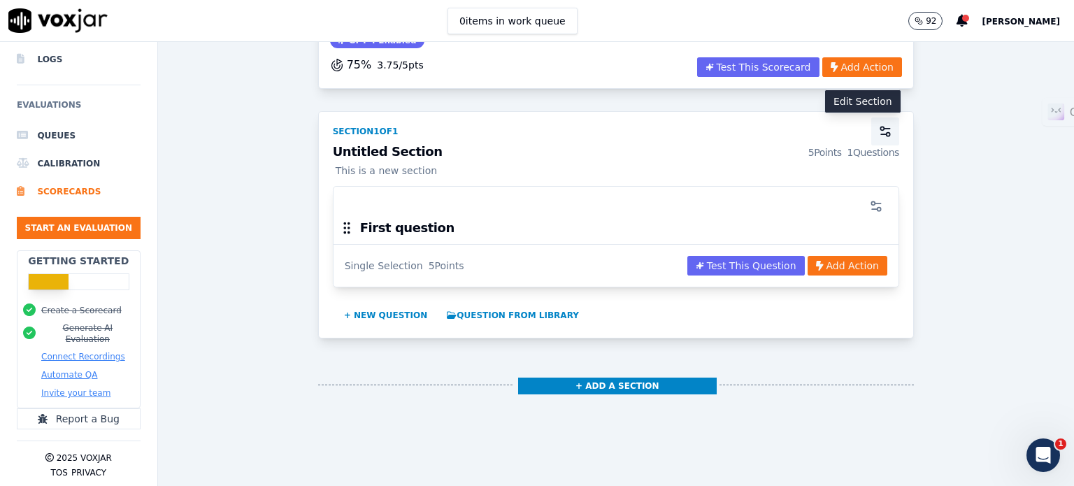
click at [879, 126] on icon "button" at bounding box center [886, 132] width 14 height 14
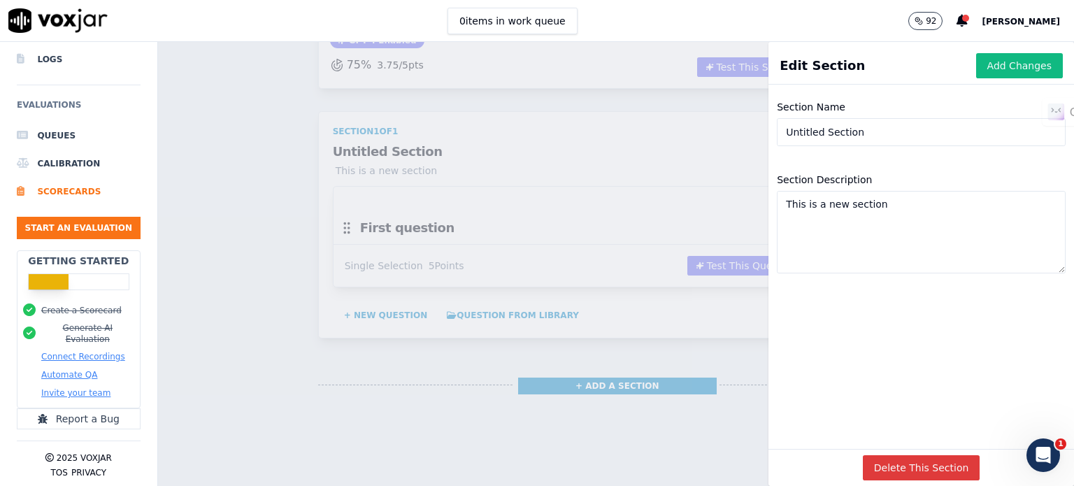
click at [900, 455] on button "Delete This Section" at bounding box center [922, 467] width 118 height 25
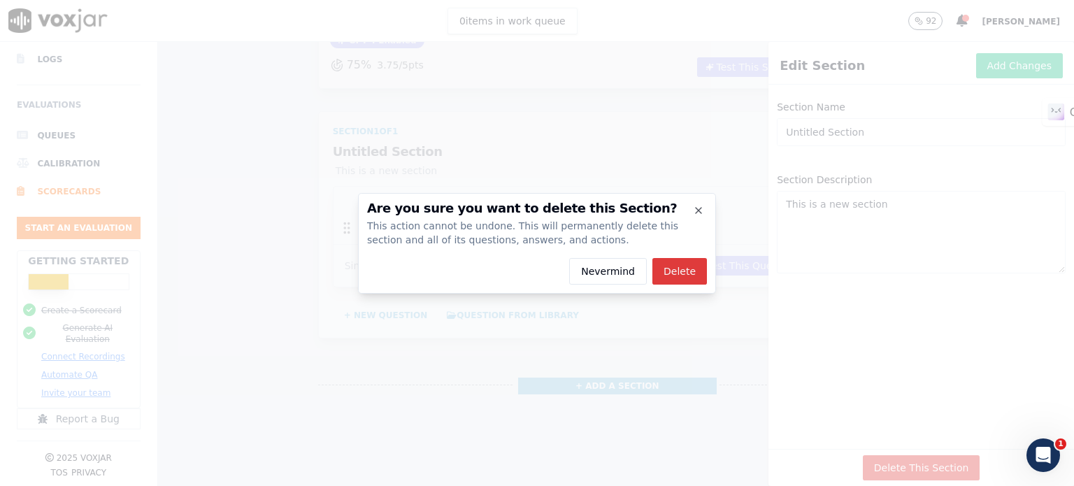
click at [697, 267] on button "Delete" at bounding box center [680, 271] width 55 height 27
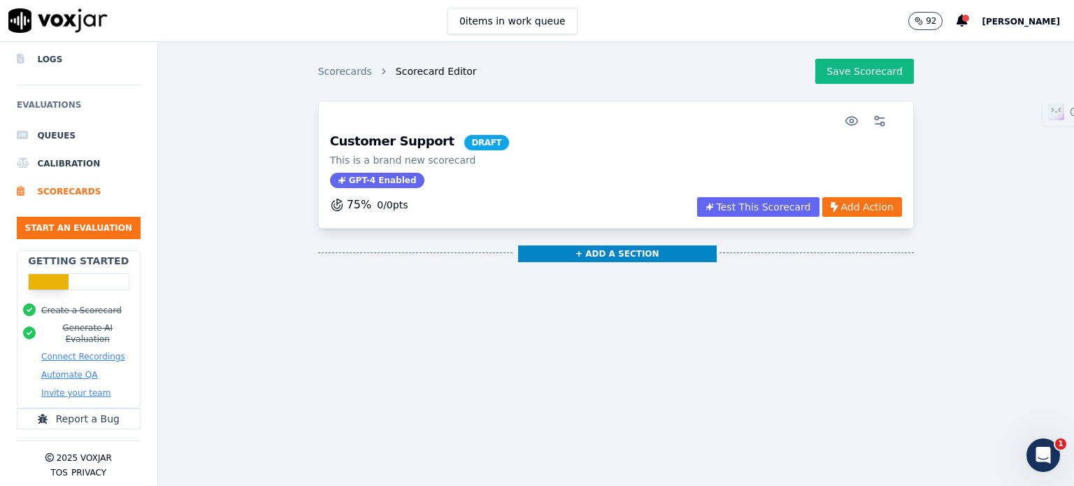
scroll to position [0, 0]
click at [608, 248] on button "+ Add a section" at bounding box center [617, 254] width 199 height 17
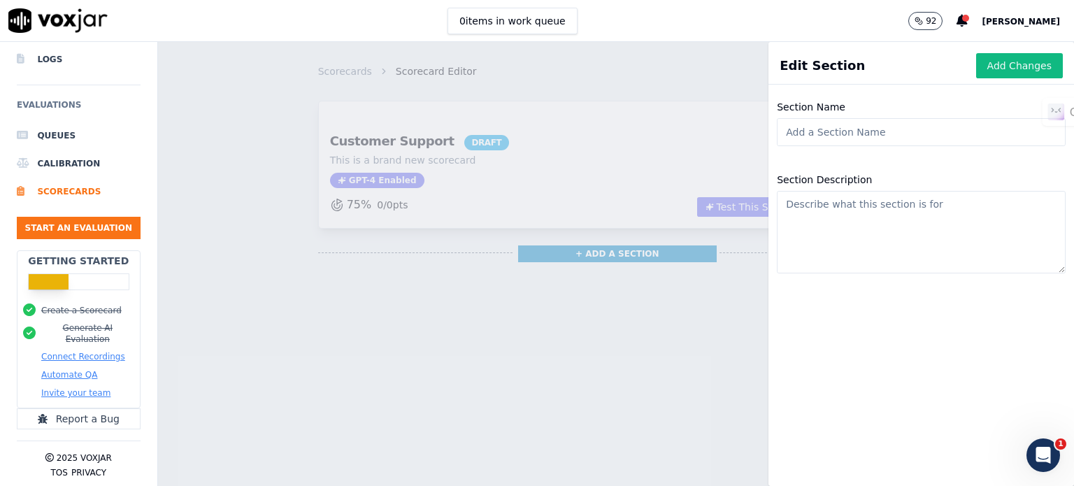
click at [832, 133] on input "Section Name" at bounding box center [921, 132] width 289 height 28
click at [941, 360] on div "Section Name Section Description" at bounding box center [922, 288] width 306 height 396
click at [614, 94] on div "Scorecards Scorecard Editor Save Scorecard Customer Support DRAFT This is a bra…" at bounding box center [616, 264] width 916 height 444
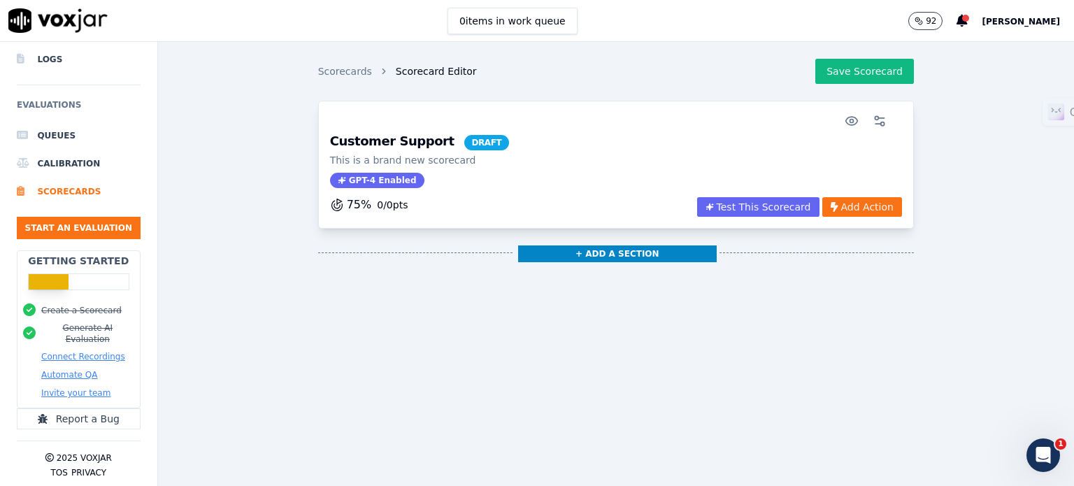
click at [464, 147] on span "DRAFT" at bounding box center [486, 142] width 45 height 15
click at [711, 150] on div "Customer Support DRAFT This is a brand new scorecard GPT-4 Enabled" at bounding box center [616, 166] width 589 height 62
click at [873, 120] on icon "button" at bounding box center [880, 121] width 14 height 14
click at [597, 129] on div "Scorecards Scorecard Editor Save Scorecard Customer Support DRAFT This is a bra…" at bounding box center [616, 264] width 916 height 444
click at [845, 125] on icon "button" at bounding box center [852, 121] width 14 height 14
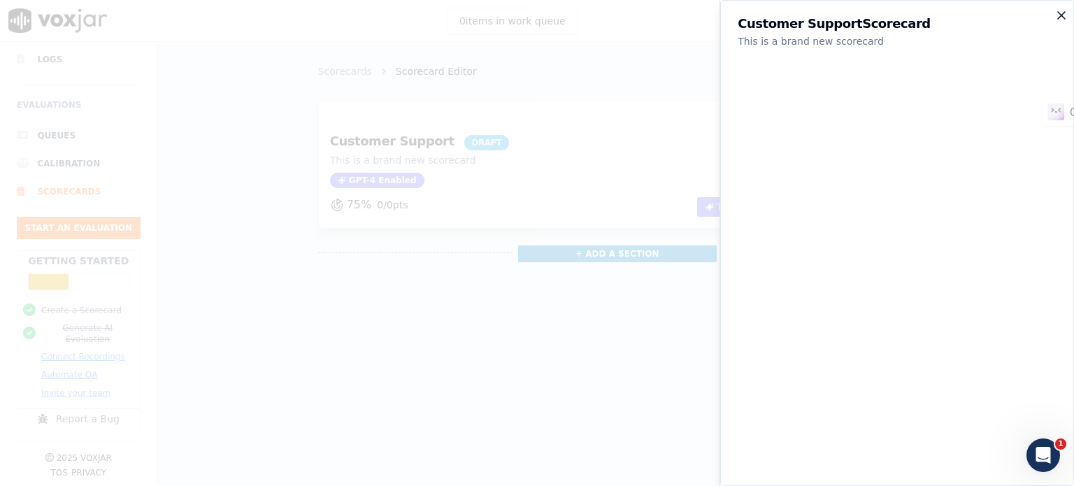
click at [1055, 21] on icon "button" at bounding box center [1062, 15] width 14 height 14
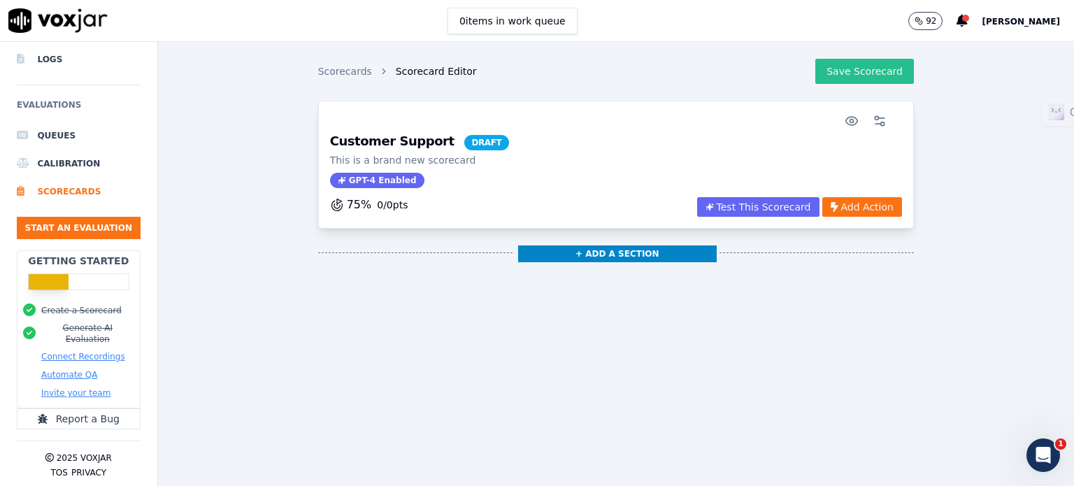
click at [840, 72] on button "Save Scorecard" at bounding box center [865, 71] width 99 height 25
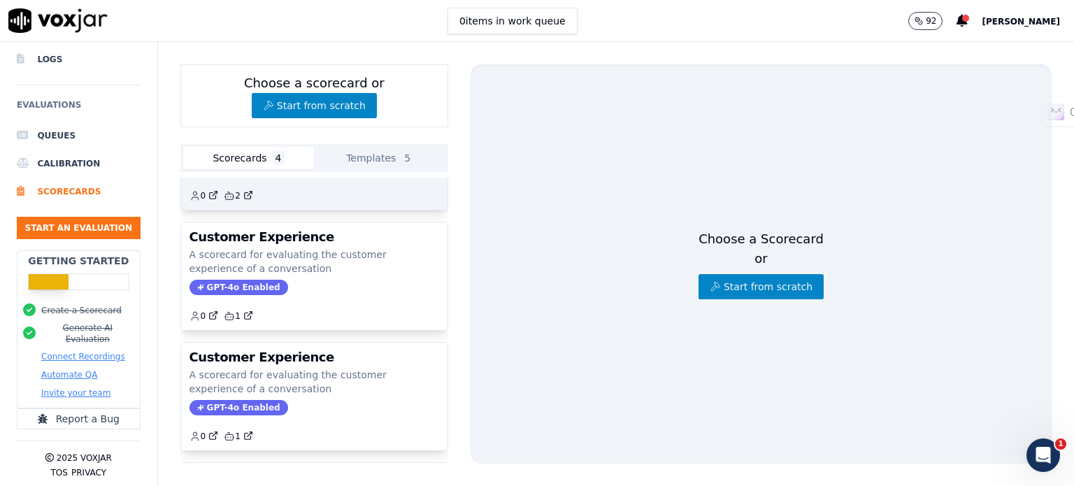
scroll to position [221, 0]
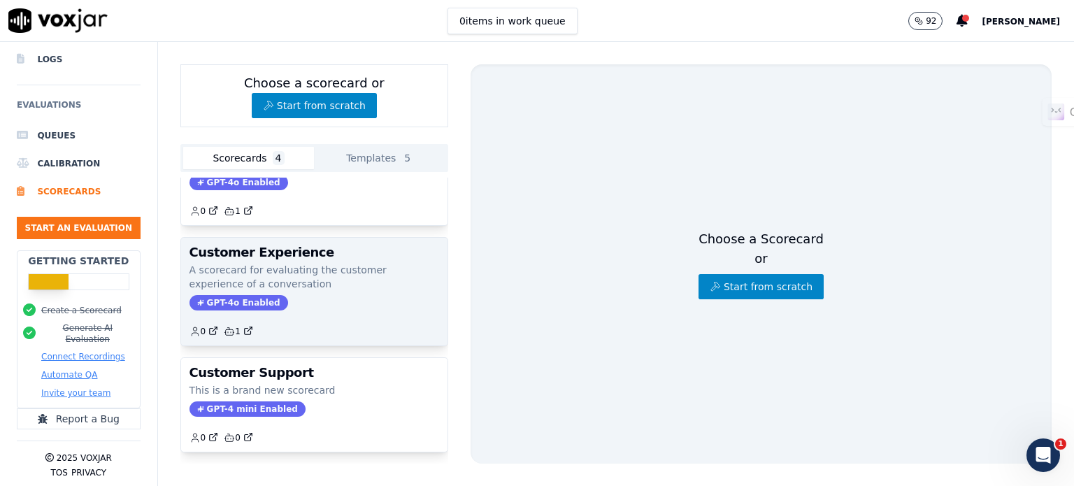
click at [308, 263] on p "A scorecard for evaluating the customer experience of a conversation" at bounding box center [315, 277] width 250 height 28
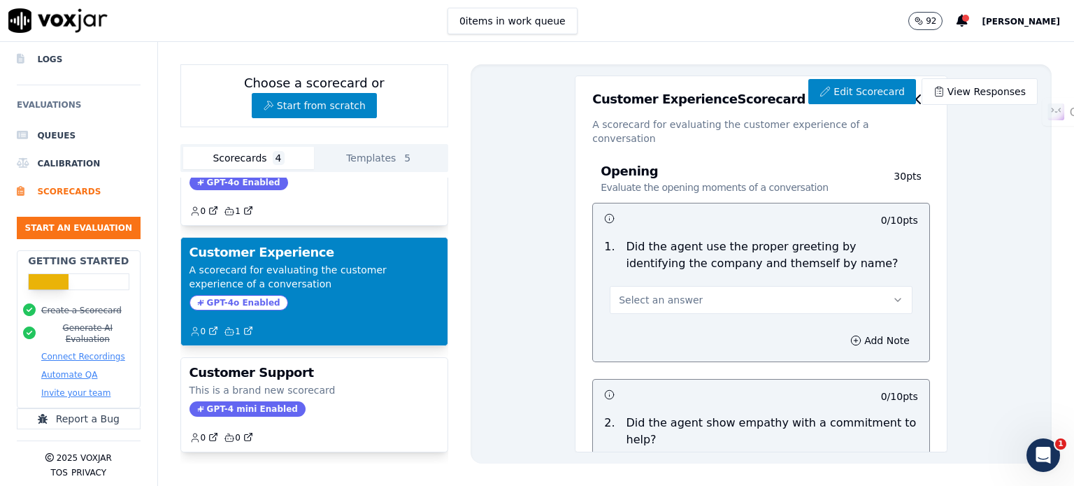
scroll to position [0, 0]
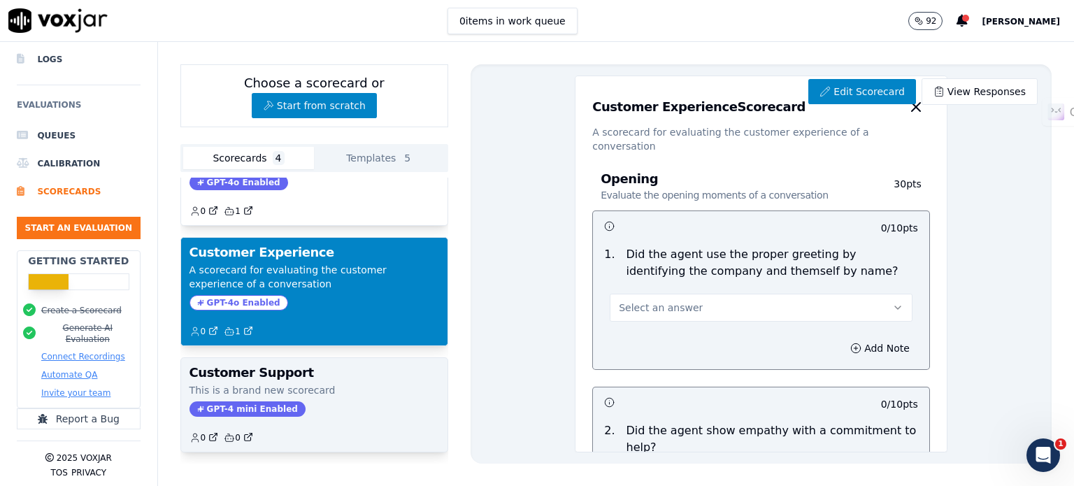
click at [331, 367] on h3 "Customer Support" at bounding box center [315, 373] width 250 height 13
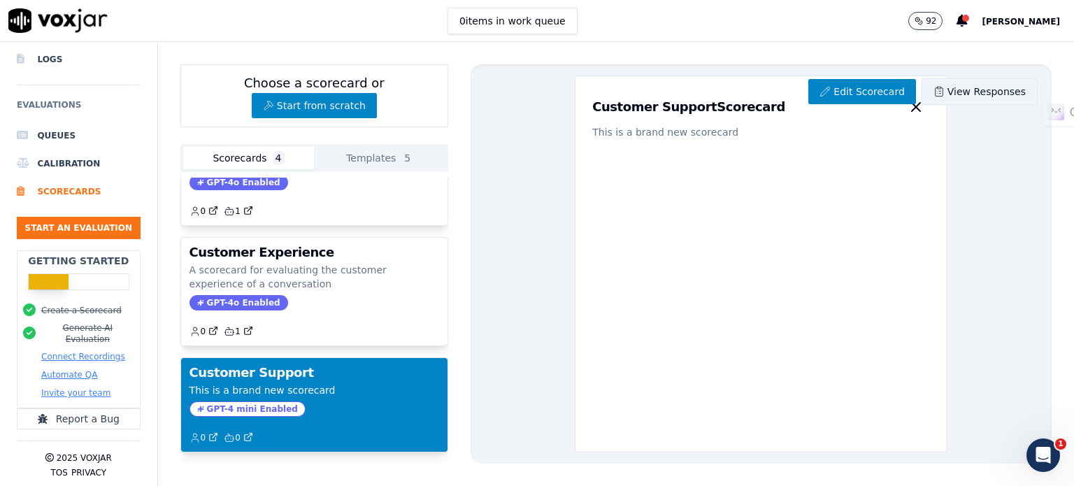
click at [947, 92] on link "View Responses" at bounding box center [980, 91] width 116 height 27
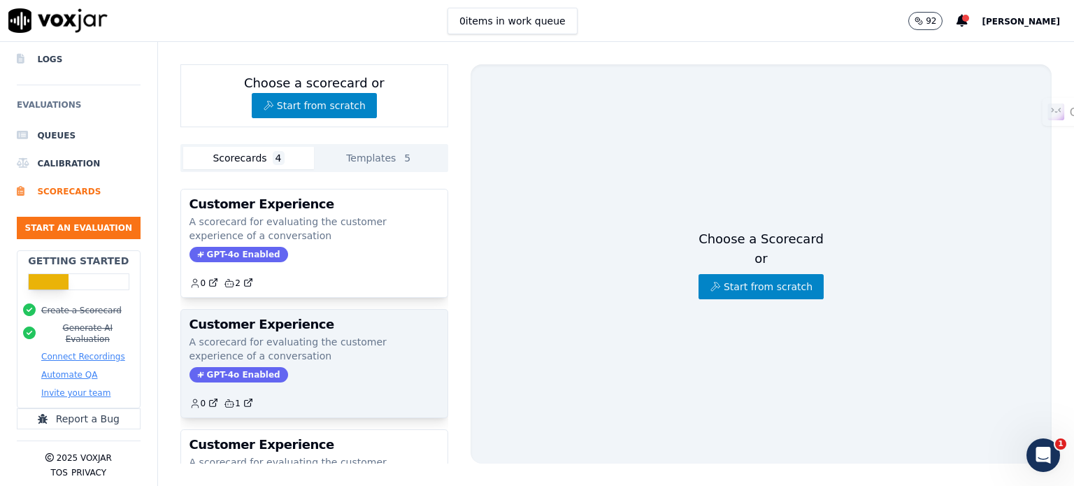
click at [333, 341] on p "A scorecard for evaluating the customer experience of a conversation" at bounding box center [315, 349] width 250 height 28
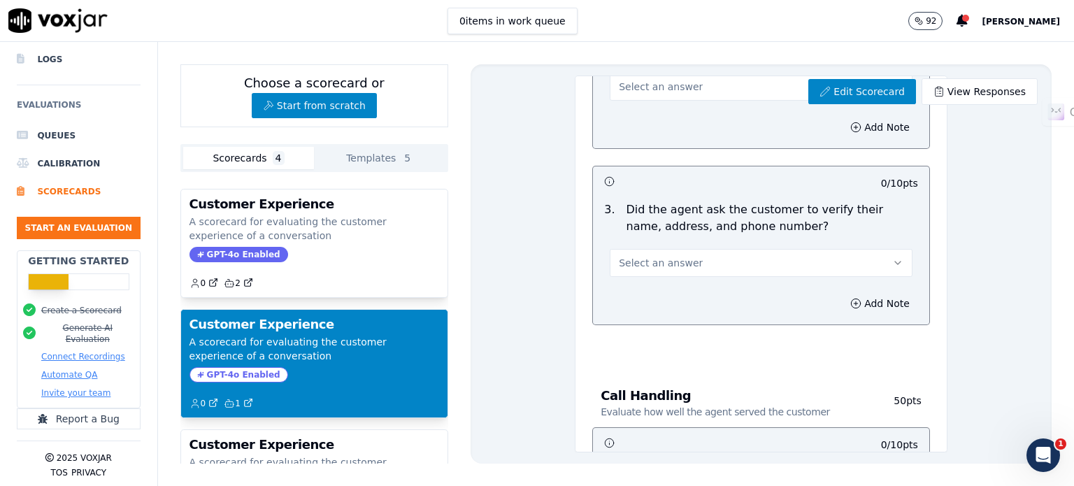
scroll to position [371, 0]
